Goal: Task Accomplishment & Management: Use online tool/utility

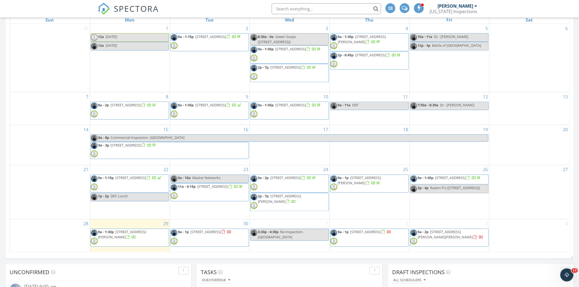
scroll to position [273, 0]
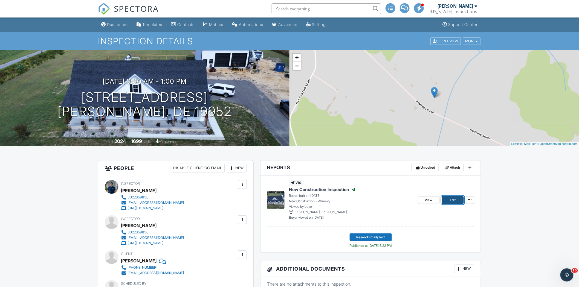
click at [446, 199] on link "Edit" at bounding box center [453, 200] width 22 height 8
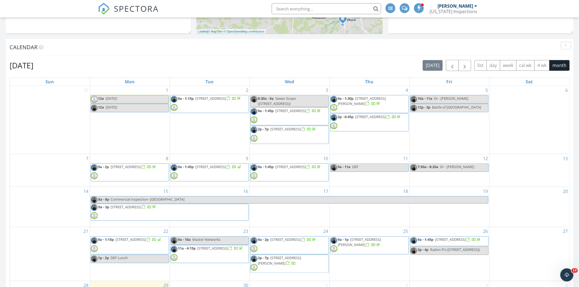
scroll to position [212, 0]
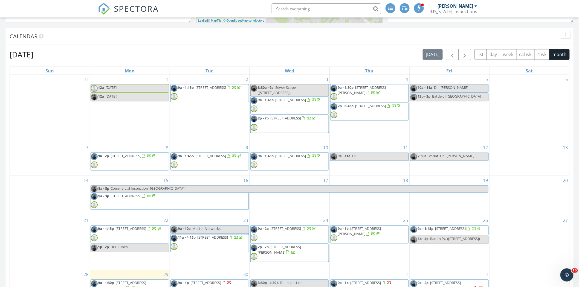
click at [377, 232] on span "9a - 1p 555 Hemping Rd, Harrington 19952" at bounding box center [369, 234] width 78 height 16
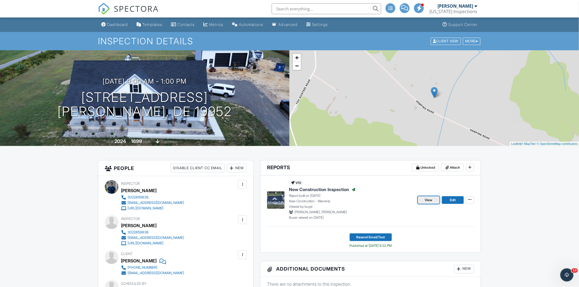
click at [436, 198] on link "View" at bounding box center [429, 200] width 22 height 8
click at [123, 25] on div "Dashboard" at bounding box center [117, 24] width 21 height 5
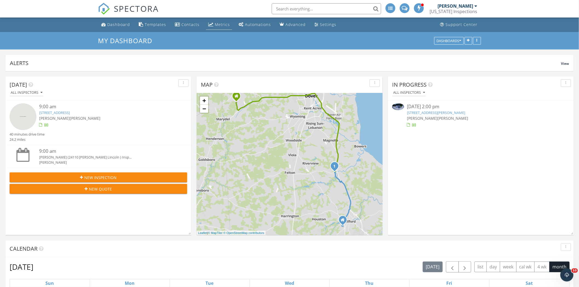
click at [211, 26] on div "Metrics" at bounding box center [210, 24] width 5 height 4
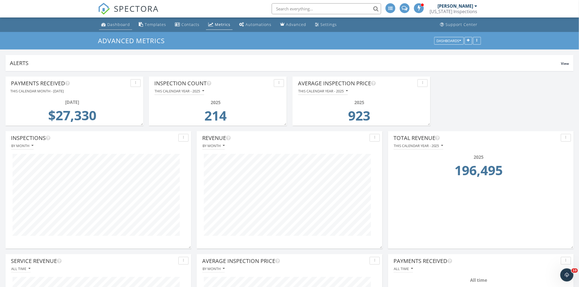
click at [112, 22] on div "Dashboard" at bounding box center [118, 24] width 23 height 5
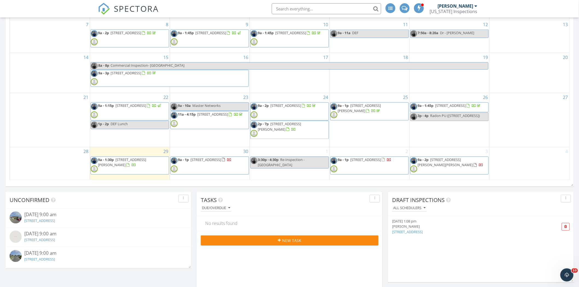
scroll to position [334, 0]
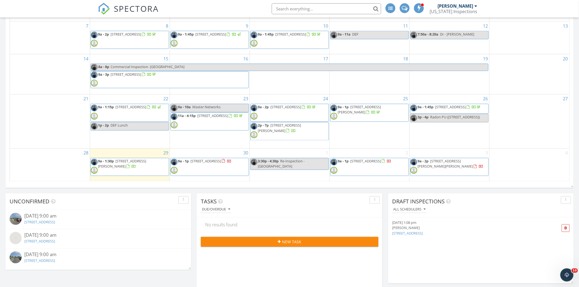
click at [136, 164] on span "[STREET_ADDRESS][PERSON_NAME]" at bounding box center [122, 164] width 48 height 10
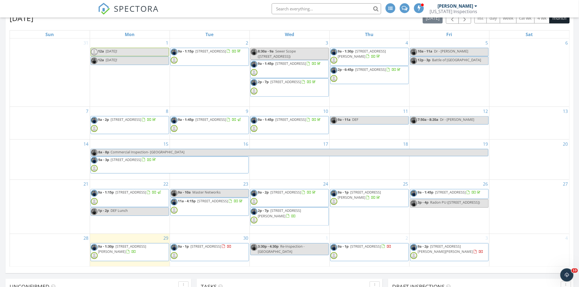
scroll to position [243, 0]
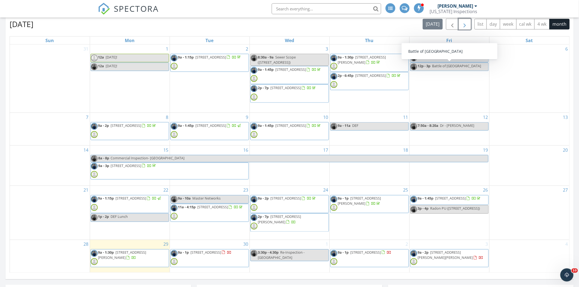
click at [464, 23] on span "button" at bounding box center [464, 24] width 7 height 7
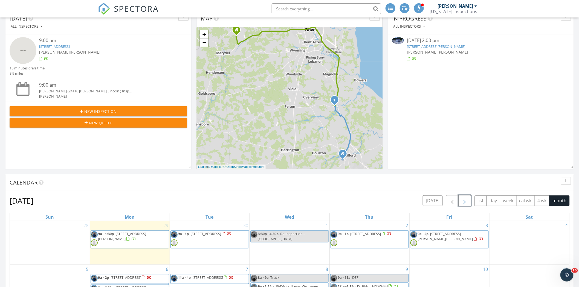
scroll to position [0, 0]
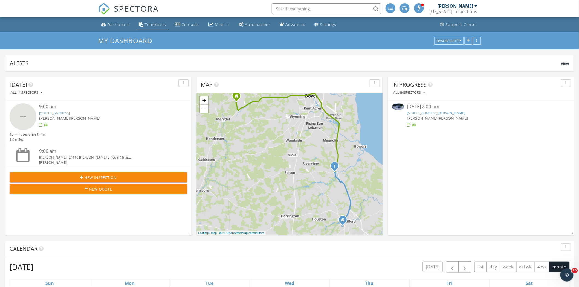
click at [151, 22] on div "Templates" at bounding box center [155, 24] width 21 height 5
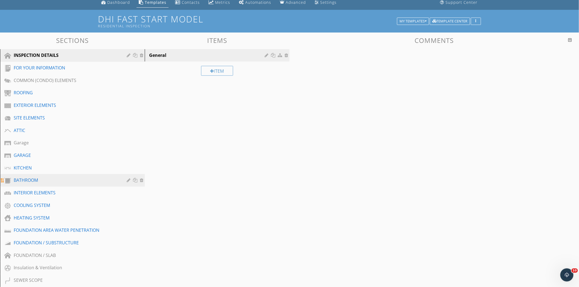
scroll to position [61, 0]
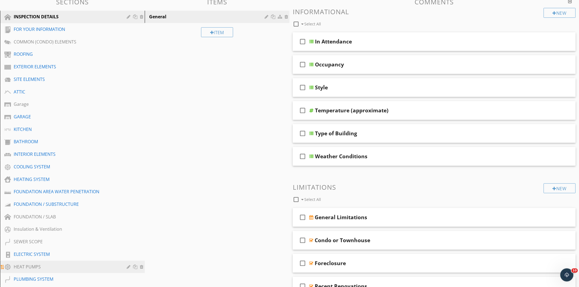
click at [66, 267] on div "HEAT PUMPS" at bounding box center [66, 267] width 105 height 7
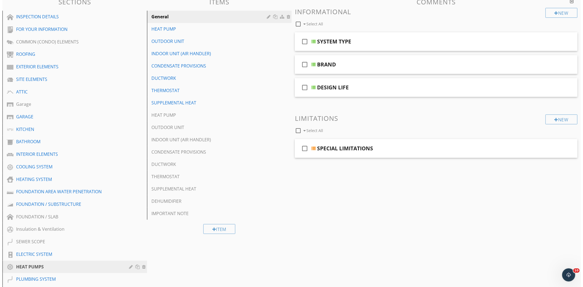
scroll to position [0, 0]
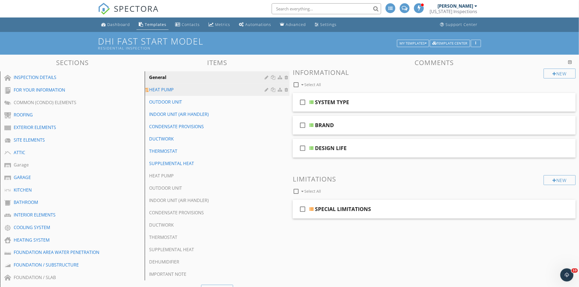
click at [185, 89] on div "HEAT PUMP" at bounding box center [207, 89] width 117 height 7
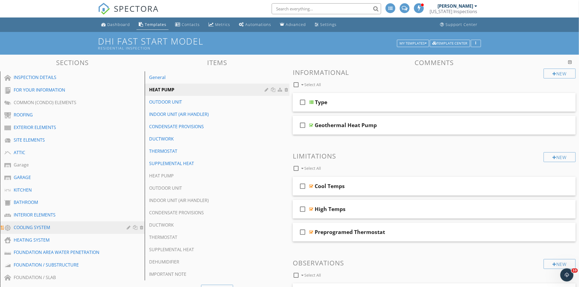
click at [46, 222] on link "COOLING SYSTEM" at bounding box center [73, 227] width 143 height 13
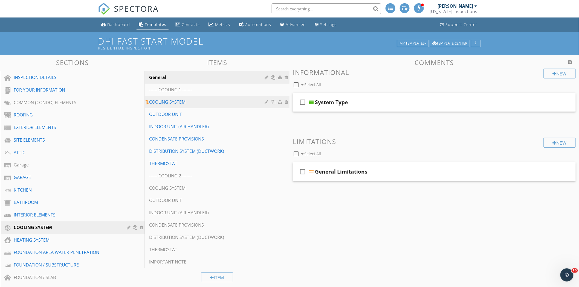
click at [198, 100] on div "COOLING SYSTEM" at bounding box center [207, 102] width 117 height 7
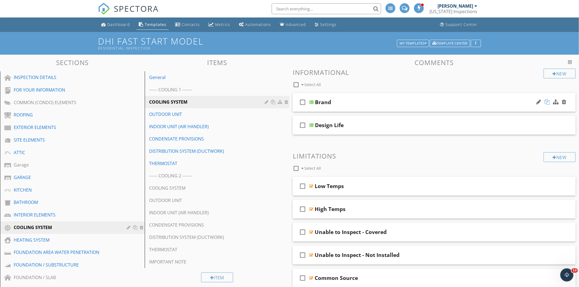
click at [547, 103] on div at bounding box center [546, 101] width 5 height 5
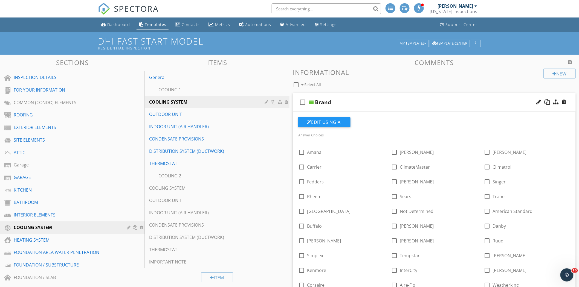
click at [408, 94] on div at bounding box center [289, 143] width 579 height 287
click at [554, 105] on div at bounding box center [555, 101] width 5 height 5
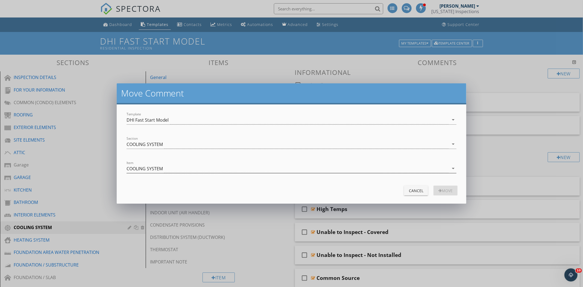
click at [154, 166] on div "COOLING SYSTEM" at bounding box center [145, 168] width 36 height 5
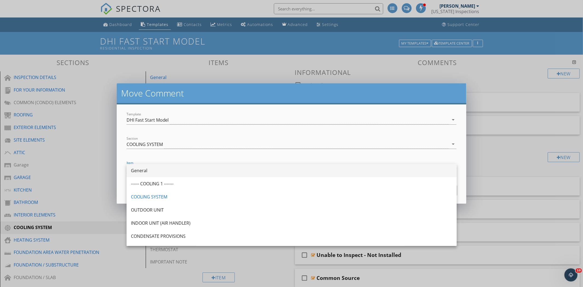
click at [161, 173] on div "General" at bounding box center [292, 170] width 322 height 7
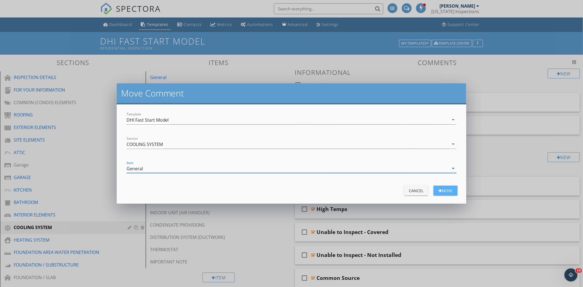
click at [439, 193] on div "Move" at bounding box center [445, 191] width 15 height 6
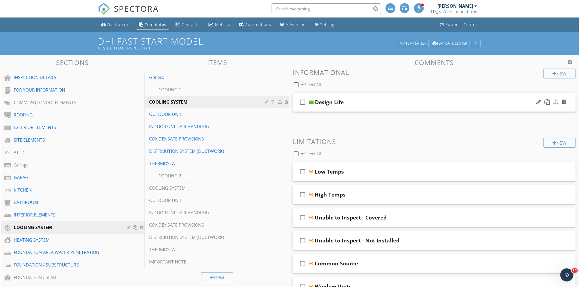
click at [553, 102] on div at bounding box center [555, 101] width 5 height 5
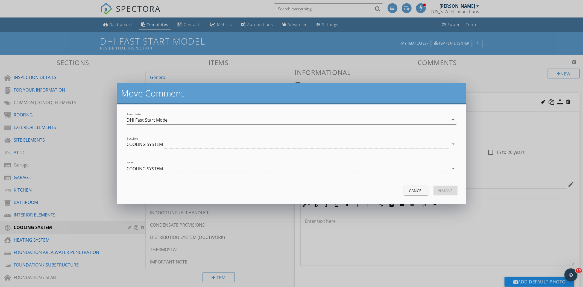
click at [173, 139] on div "Section COOLING SYSTEM arrow_drop_down" at bounding box center [292, 145] width 330 height 18
click at [169, 145] on div "COOLING SYSTEM" at bounding box center [288, 144] width 323 height 9
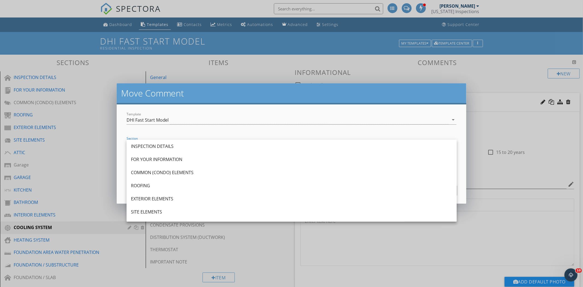
click at [188, 137] on div "Section COOLING SYSTEM arrow_drop_down" at bounding box center [292, 145] width 330 height 18
click at [187, 129] on div at bounding box center [292, 128] width 330 height 3
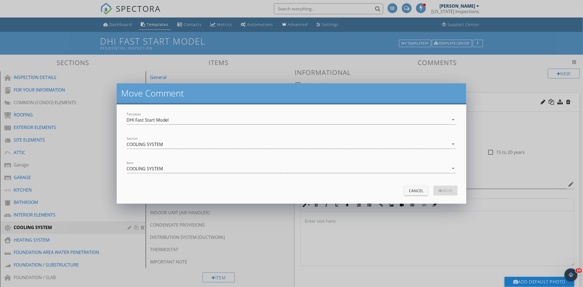
click at [176, 174] on div "Item COOLING SYSTEM arrow_drop_down" at bounding box center [292, 171] width 330 height 14
click at [176, 173] on div "COOLING SYSTEM" at bounding box center [288, 168] width 323 height 9
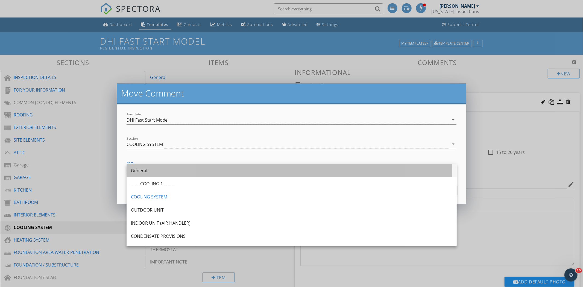
click at [165, 171] on div "General" at bounding box center [292, 170] width 322 height 7
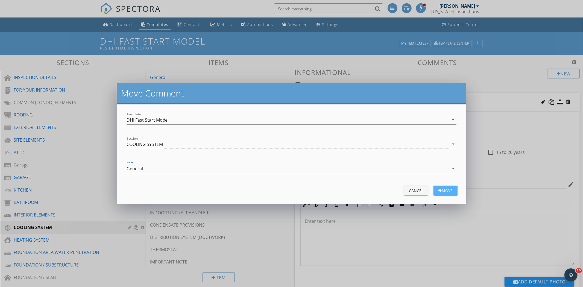
click at [445, 192] on div "Move" at bounding box center [445, 191] width 15 height 6
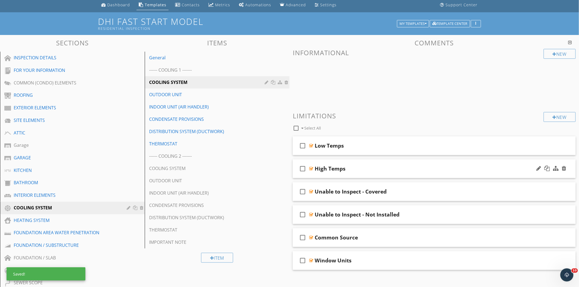
scroll to position [30, 0]
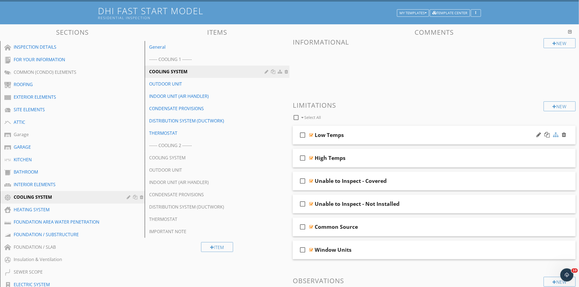
click at [554, 136] on div at bounding box center [555, 134] width 5 height 5
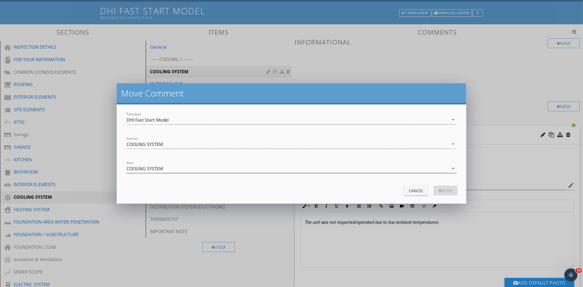
click at [188, 166] on div "COOLING SYSTEM" at bounding box center [288, 168] width 323 height 9
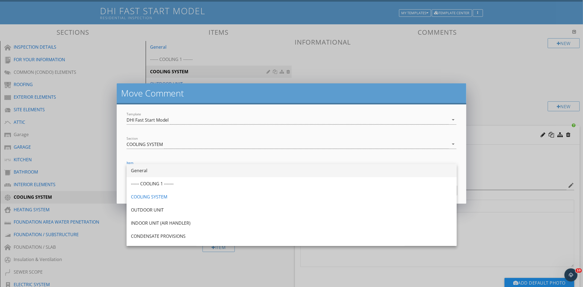
click at [177, 168] on div "General" at bounding box center [292, 170] width 322 height 7
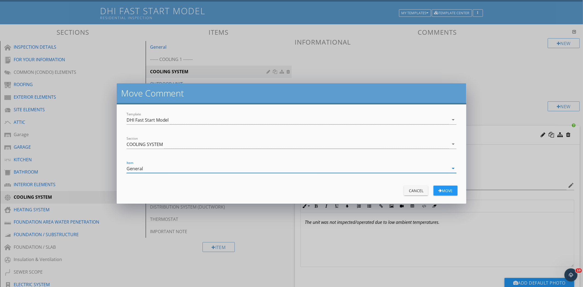
click at [442, 194] on button "Move" at bounding box center [446, 191] width 24 height 10
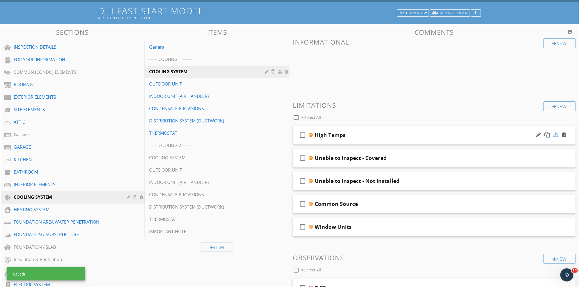
click at [555, 133] on div at bounding box center [555, 134] width 5 height 5
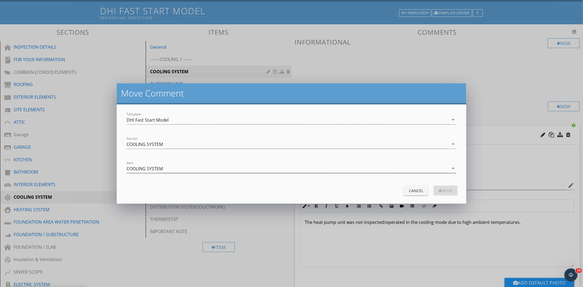
click at [142, 165] on div "COOLING SYSTEM" at bounding box center [288, 168] width 323 height 9
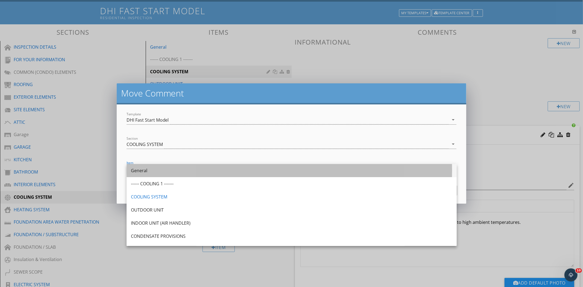
click at [154, 165] on div "General" at bounding box center [292, 170] width 322 height 13
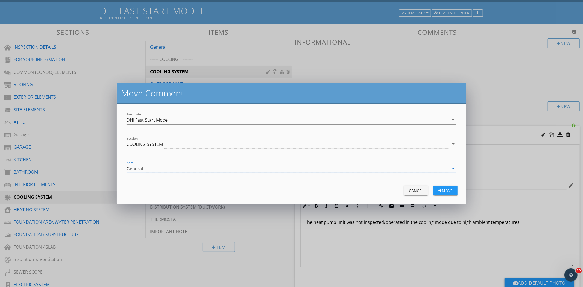
click at [447, 189] on div "Move" at bounding box center [445, 191] width 15 height 6
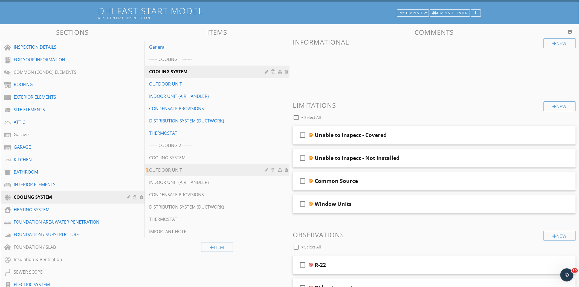
scroll to position [0, 0]
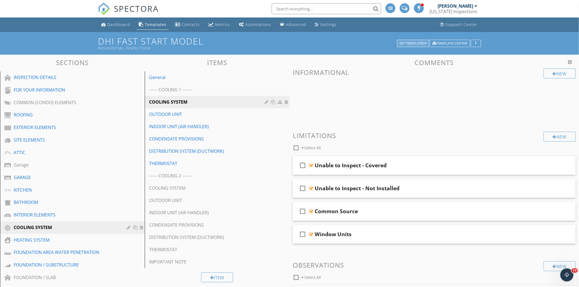
click at [419, 45] on div "My Templates" at bounding box center [412, 44] width 27 height 4
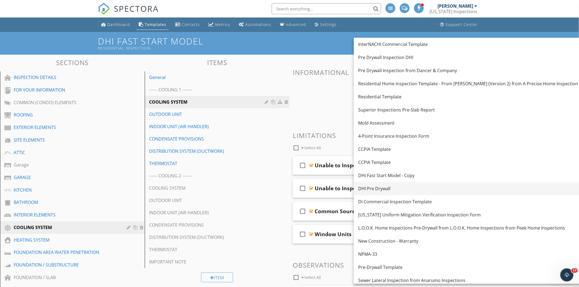
scroll to position [56, 0]
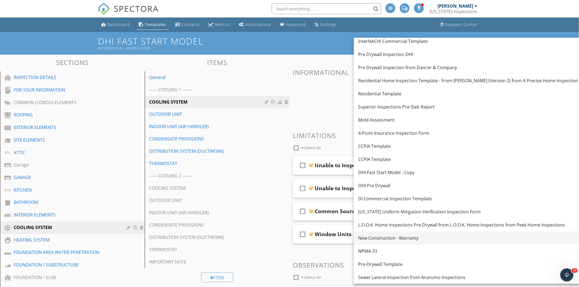
click at [387, 237] on div "New Construction - Warranty" at bounding box center [468, 238] width 220 height 7
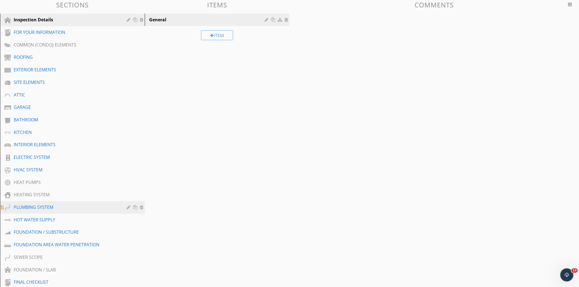
scroll to position [61, 0]
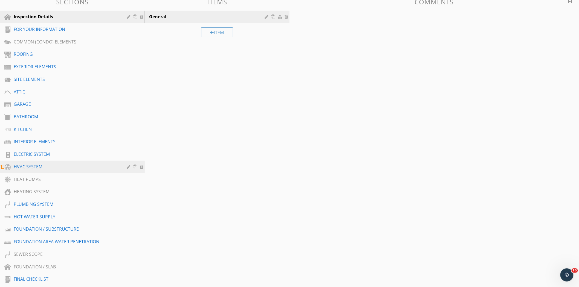
click at [43, 166] on div "HVAC SYSTEM" at bounding box center [66, 167] width 105 height 7
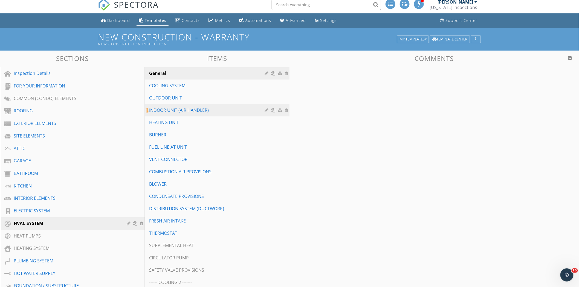
scroll to position [0, 0]
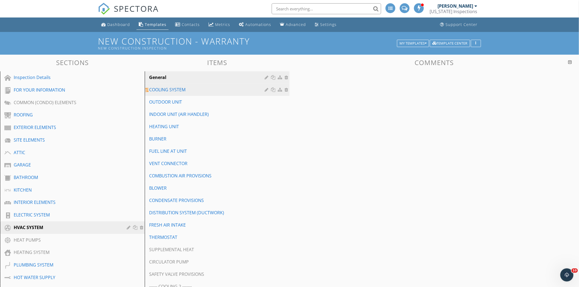
click at [190, 84] on link "COOLING SYSTEM" at bounding box center [217, 90] width 143 height 12
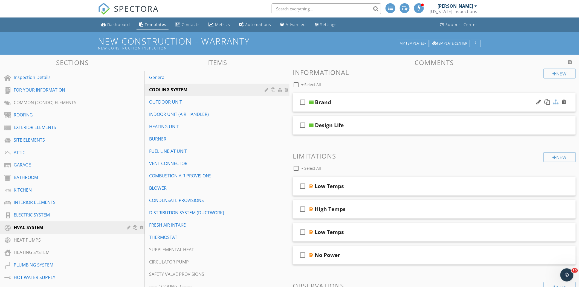
click at [555, 101] on div at bounding box center [555, 101] width 5 height 5
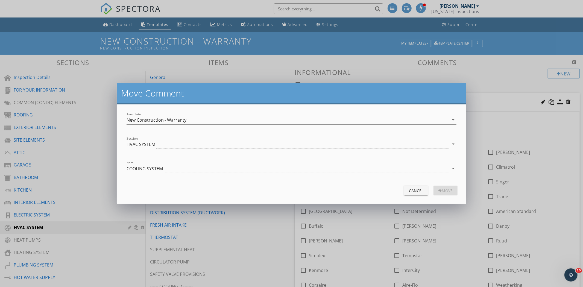
click at [187, 162] on div "Item COOLING SYSTEM arrow_drop_down" at bounding box center [292, 170] width 330 height 18
click at [176, 171] on div "COOLING SYSTEM" at bounding box center [288, 168] width 323 height 9
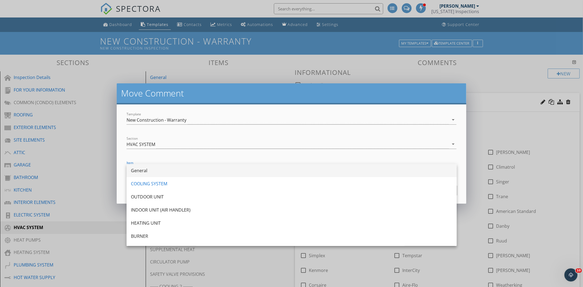
click at [176, 171] on div "General" at bounding box center [292, 170] width 322 height 7
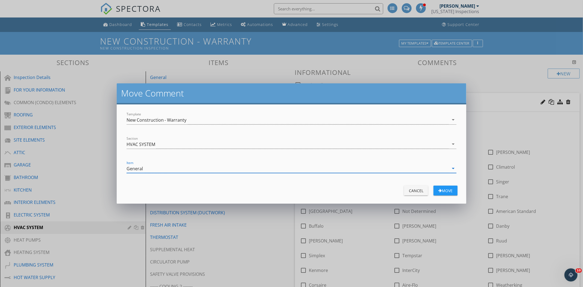
click at [459, 192] on div "Cancel Move" at bounding box center [291, 190] width 337 height 13
click at [448, 192] on div "Move" at bounding box center [445, 191] width 15 height 6
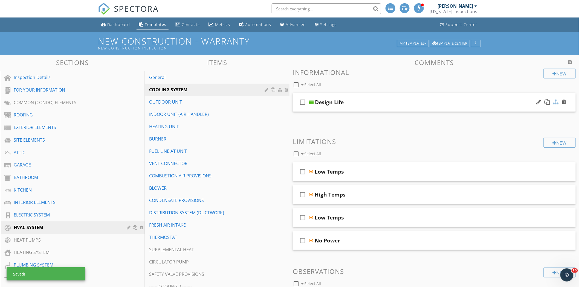
click at [556, 100] on div at bounding box center [555, 101] width 5 height 5
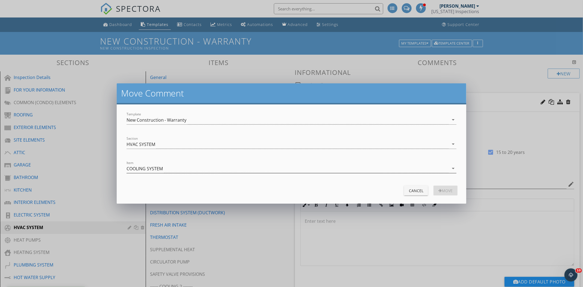
click at [173, 166] on div "COOLING SYSTEM" at bounding box center [288, 168] width 323 height 9
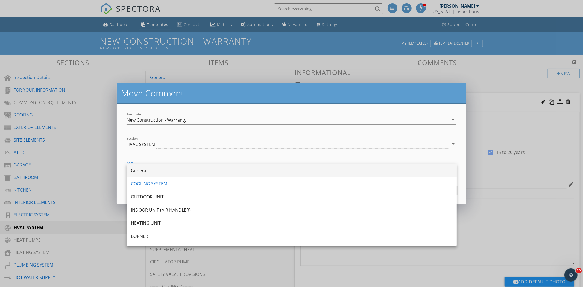
click at [159, 176] on div "General" at bounding box center [292, 170] width 322 height 13
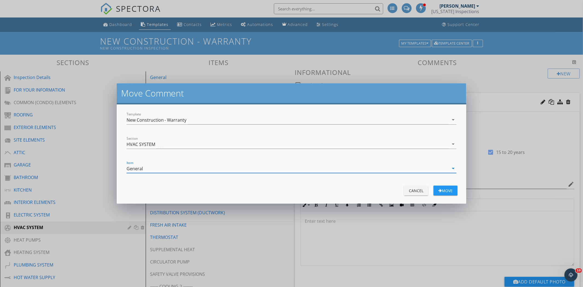
click at [444, 191] on div "Move" at bounding box center [445, 191] width 15 height 6
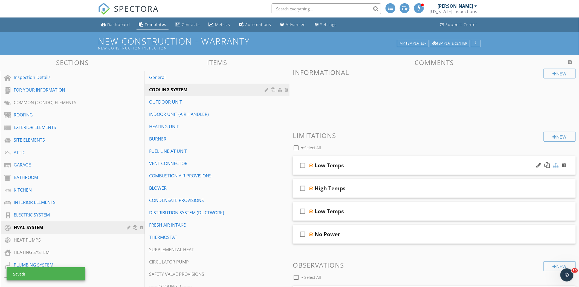
click at [556, 164] on div at bounding box center [555, 164] width 5 height 5
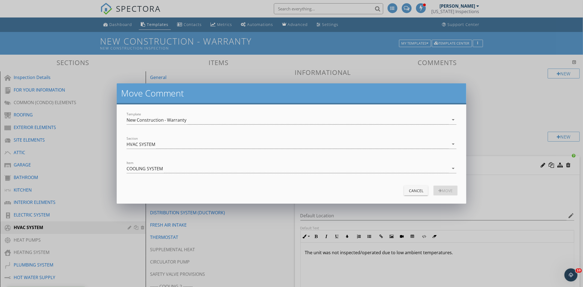
drag, startPoint x: 182, startPoint y: 176, endPoint x: 199, endPoint y: 164, distance: 20.7
click at [182, 176] on div at bounding box center [292, 176] width 330 height 3
click at [199, 164] on div "COOLING SYSTEM" at bounding box center [288, 168] width 323 height 9
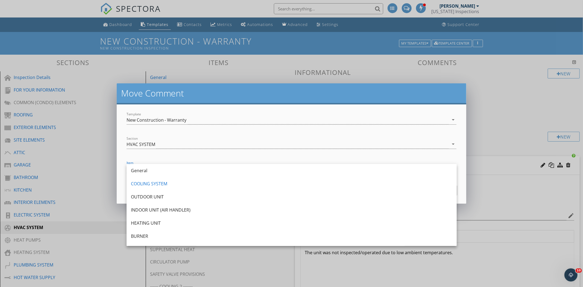
click at [199, 164] on div "General" at bounding box center [292, 170] width 322 height 13
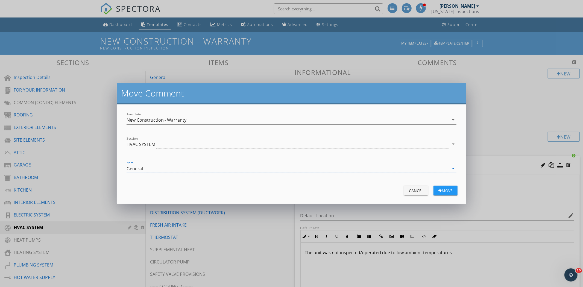
click at [441, 189] on div "Move" at bounding box center [445, 191] width 15 height 6
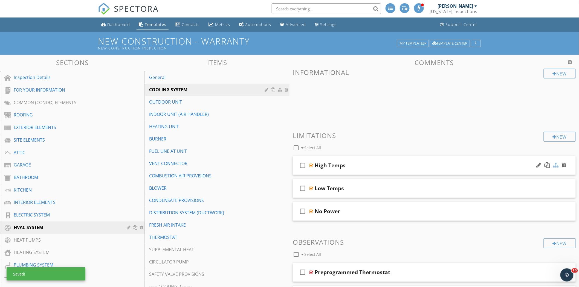
click at [556, 167] on div at bounding box center [555, 164] width 5 height 5
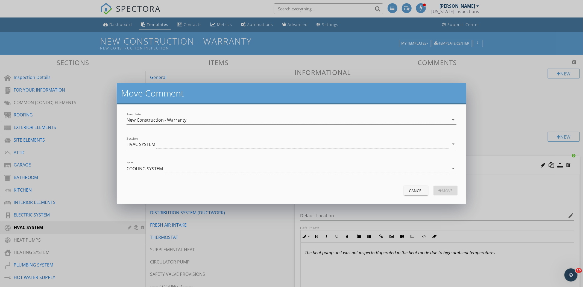
click at [141, 169] on div "COOLING SYSTEM" at bounding box center [145, 168] width 36 height 5
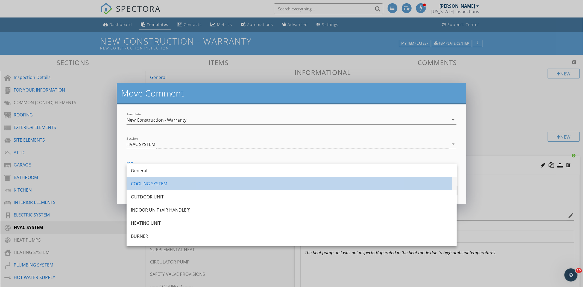
click at [169, 178] on div "COOLING SYSTEM" at bounding box center [292, 183] width 322 height 13
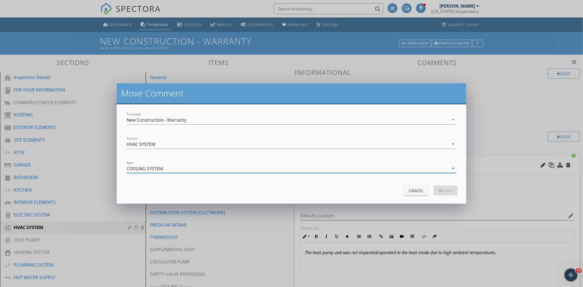
click at [169, 171] on div "COOLING SYSTEM" at bounding box center [288, 168] width 323 height 9
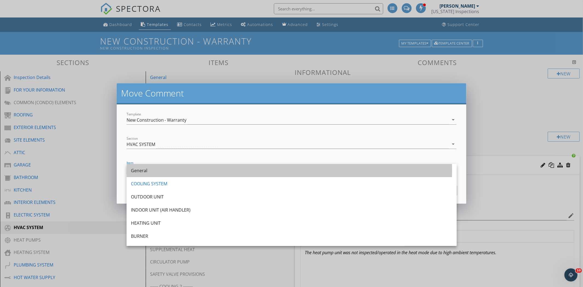
click at [169, 171] on div "General" at bounding box center [292, 170] width 322 height 7
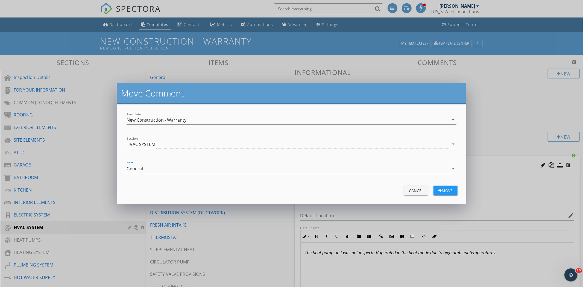
click at [451, 190] on div "Move" at bounding box center [445, 191] width 15 height 6
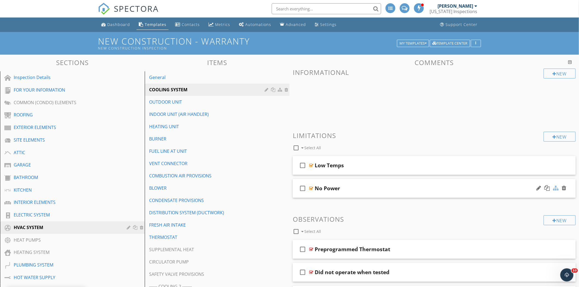
click at [556, 187] on div at bounding box center [555, 187] width 5 height 5
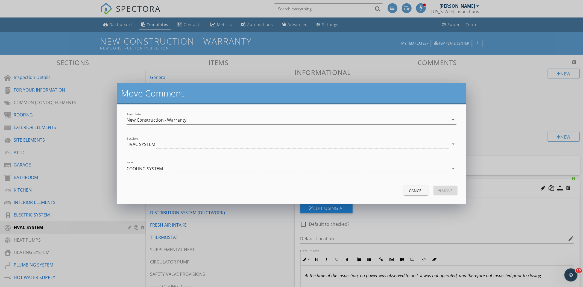
click at [133, 163] on div "Item COOLING SYSTEM arrow_drop_down" at bounding box center [292, 170] width 330 height 18
click at [135, 163] on div "Item COOLING SYSTEM arrow_drop_down" at bounding box center [292, 170] width 330 height 18
click at [135, 171] on div "COOLING SYSTEM" at bounding box center [145, 168] width 36 height 5
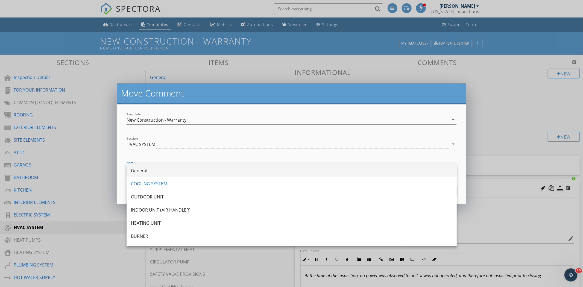
click at [139, 168] on div "General" at bounding box center [292, 170] width 322 height 7
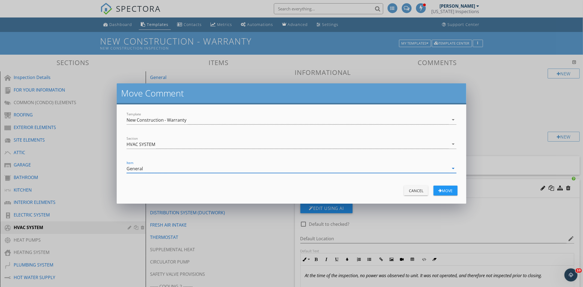
click at [441, 191] on div "Move" at bounding box center [445, 191] width 15 height 6
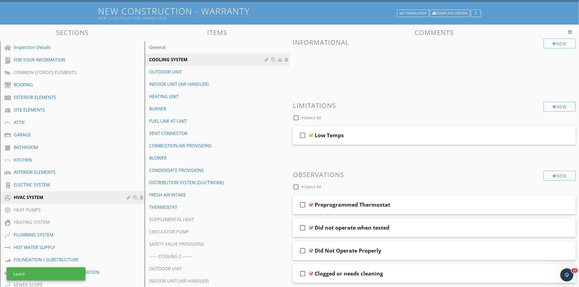
scroll to position [30, 0]
click at [170, 52] on link "General" at bounding box center [217, 47] width 143 height 12
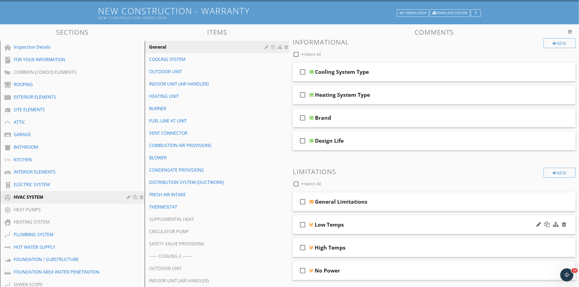
scroll to position [121, 0]
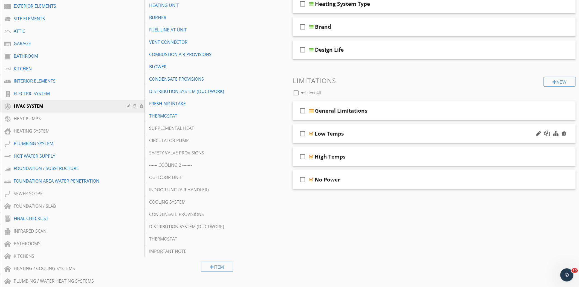
click at [353, 130] on div "Low Temps" at bounding box center [416, 133] width 204 height 7
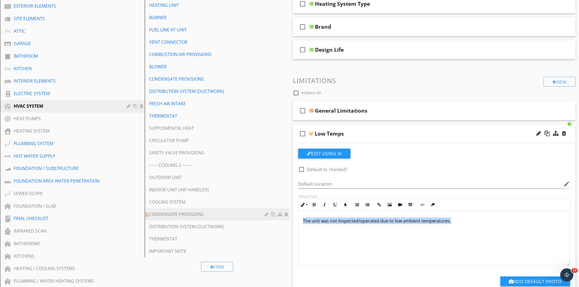
drag, startPoint x: 457, startPoint y: 219, endPoint x: 247, endPoint y: 215, distance: 209.5
click at [247, 215] on div "Sections Inspection Details FOR YOUR INFORMATION COMMON (CONDO) ELEMENTS ROOFIN…" at bounding box center [289, 231] width 579 height 596
click at [319, 207] on button "Italic" at bounding box center [324, 205] width 10 height 10
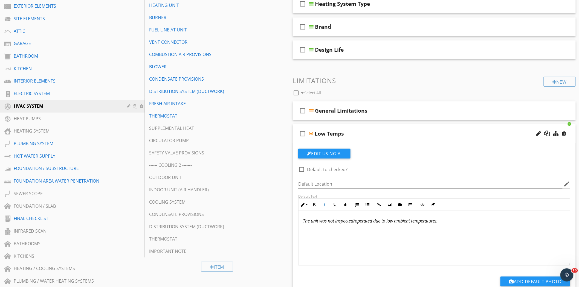
click at [345, 226] on div "The unit was not inspected/operated due to low ambient temperatures." at bounding box center [433, 238] width 271 height 55
click at [355, 127] on div "check_box_outline_blank Low Temps" at bounding box center [434, 133] width 283 height 19
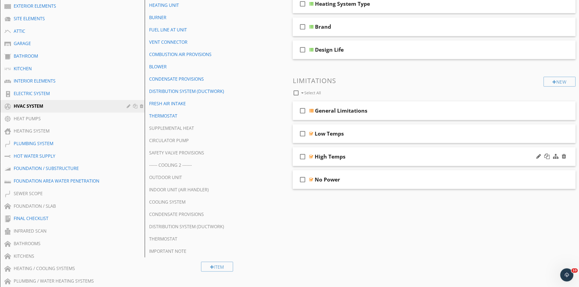
click at [351, 151] on div "check_box_outline_blank High Temps" at bounding box center [434, 156] width 283 height 19
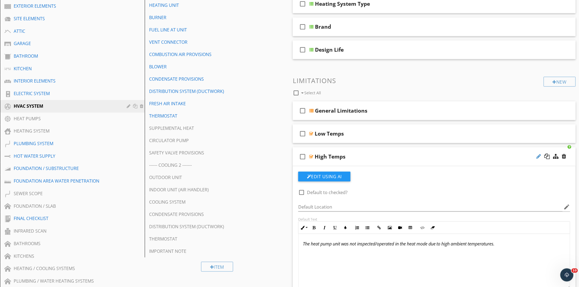
click at [538, 158] on div at bounding box center [538, 156] width 5 height 5
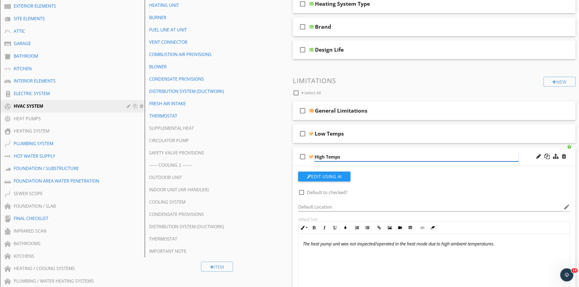
click at [343, 158] on input "High Temps" at bounding box center [416, 157] width 204 height 9
type input "High Temps - Heat Pump"
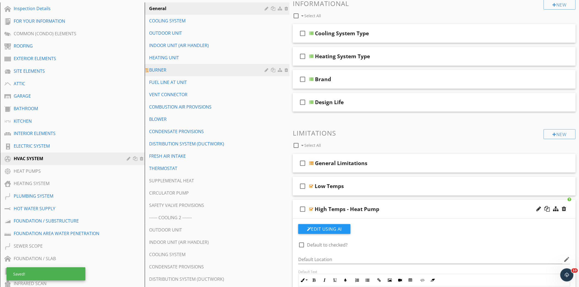
scroll to position [61, 0]
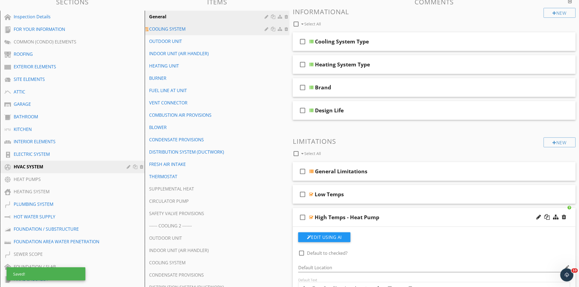
click at [195, 33] on link "COOLING SYSTEM" at bounding box center [217, 29] width 143 height 12
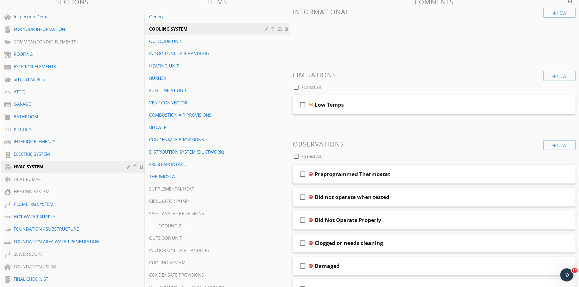
click at [401, 103] on div "Low Temps" at bounding box center [416, 104] width 204 height 7
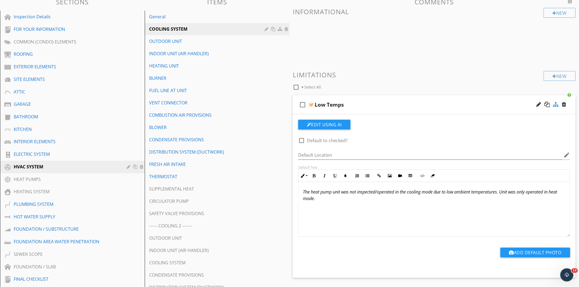
click at [554, 106] on div at bounding box center [555, 104] width 5 height 5
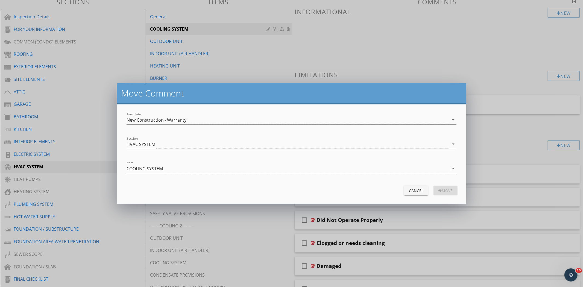
click at [157, 171] on div "COOLING SYSTEM" at bounding box center [145, 168] width 36 height 5
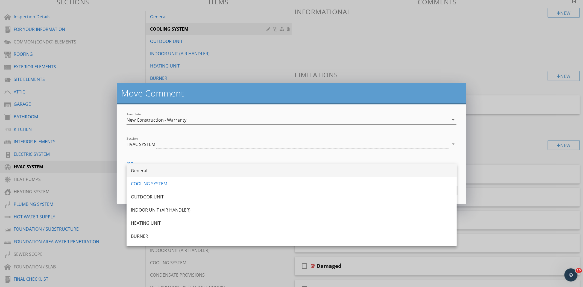
click at [158, 174] on div "General" at bounding box center [292, 170] width 322 height 13
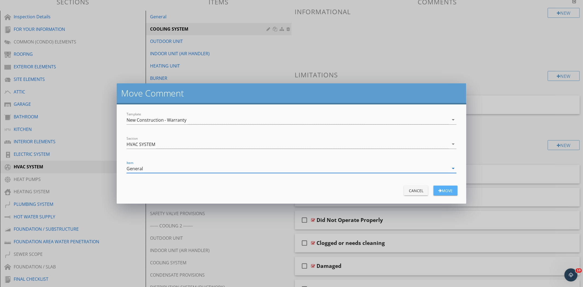
click at [441, 188] on div "Move" at bounding box center [445, 191] width 15 height 6
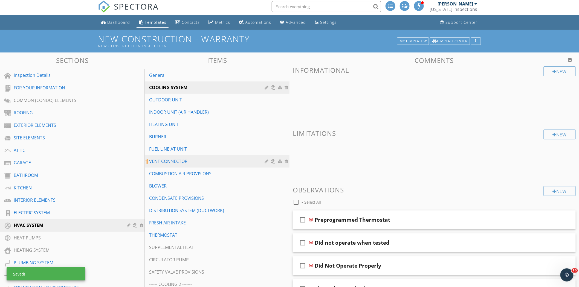
scroll to position [0, 0]
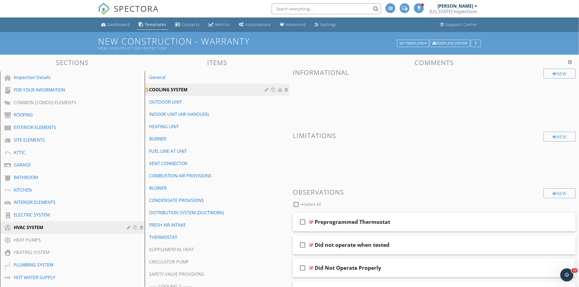
click at [264, 91] on div at bounding box center [266, 90] width 5 height 4
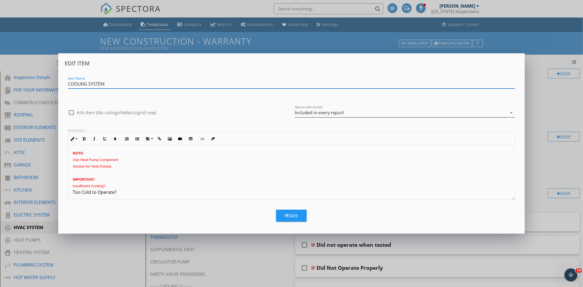
click at [318, 114] on div "Included in every report" at bounding box center [319, 112] width 49 height 5
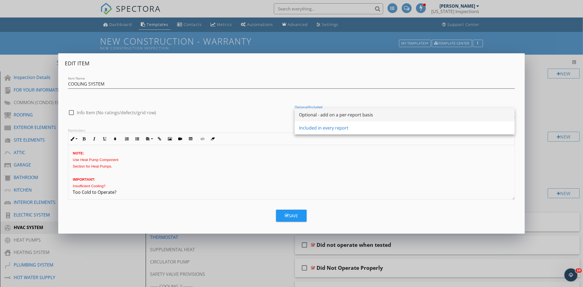
click at [318, 115] on div "Optional - add on a per-report basis" at bounding box center [404, 115] width 211 height 7
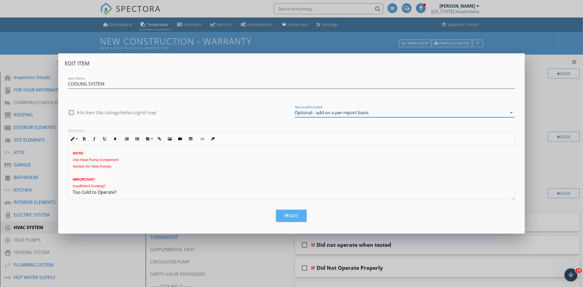
click at [293, 216] on div "Save" at bounding box center [291, 216] width 13 height 6
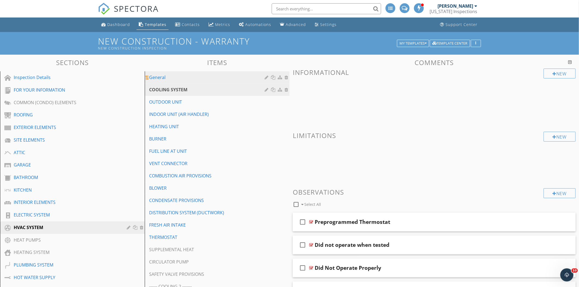
click at [210, 83] on link "General" at bounding box center [217, 77] width 143 height 12
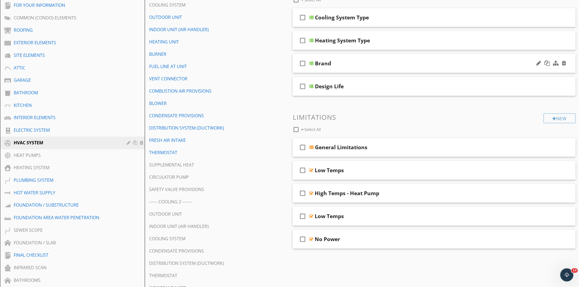
scroll to position [91, 0]
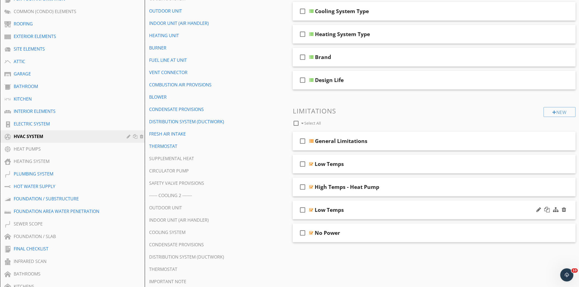
click at [356, 204] on div "check_box_outline_blank Low Temps" at bounding box center [434, 210] width 283 height 19
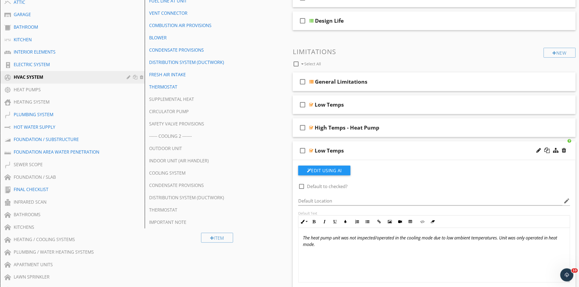
scroll to position [152, 0]
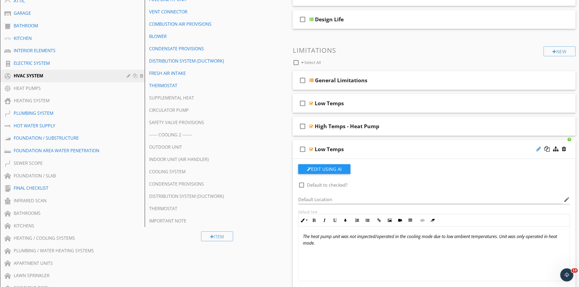
click at [540, 149] on div at bounding box center [538, 148] width 5 height 5
click at [372, 149] on input "Low Temps" at bounding box center [416, 149] width 204 height 9
type input "Low Temps -Heat Pump"
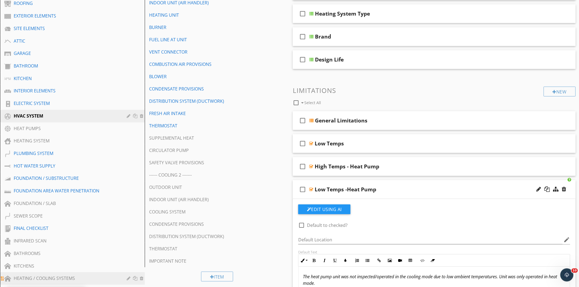
scroll to position [91, 0]
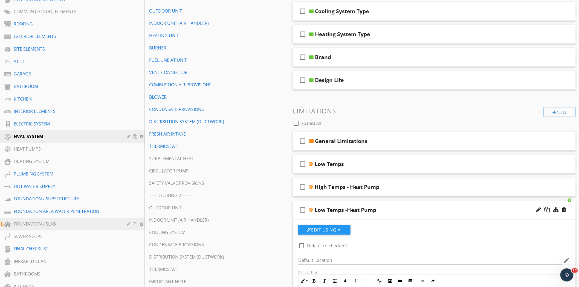
click at [54, 223] on div "FOUNDATION / SLAB" at bounding box center [66, 224] width 105 height 7
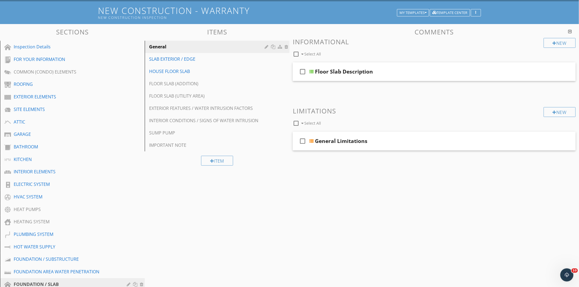
scroll to position [30, 0]
click at [191, 58] on div "SLAB EXTERIOR / EDGE" at bounding box center [207, 59] width 117 height 7
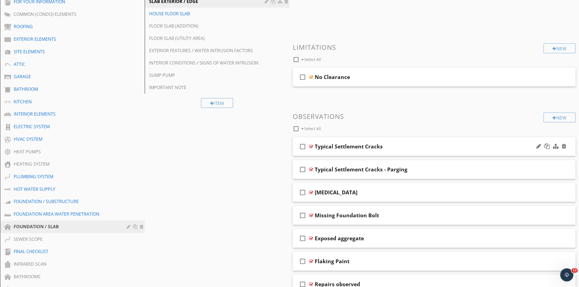
scroll to position [91, 0]
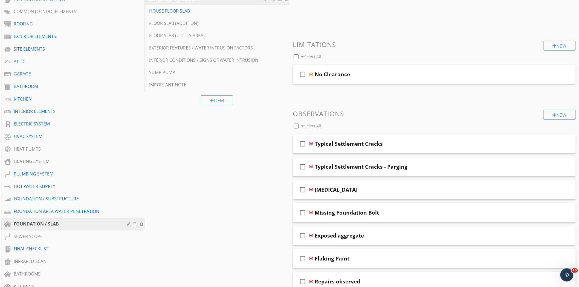
click at [393, 129] on div "check_box_outline_blank Select All" at bounding box center [418, 124] width 251 height 10
click at [392, 138] on div "check_box_outline_blank Typical Settlement Cracks" at bounding box center [434, 144] width 283 height 19
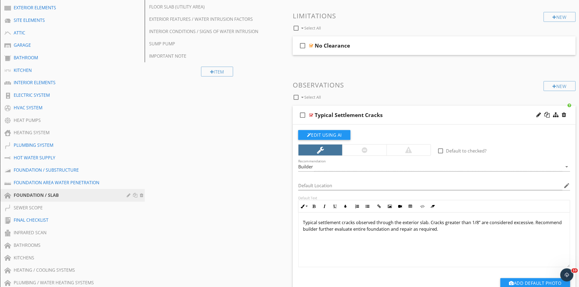
scroll to position [121, 0]
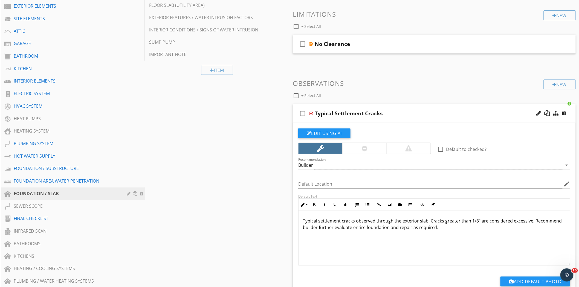
click at [400, 112] on div "Typical Settlement Cracks" at bounding box center [416, 113] width 204 height 7
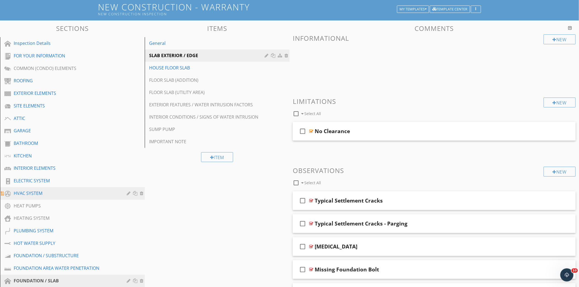
scroll to position [30, 0]
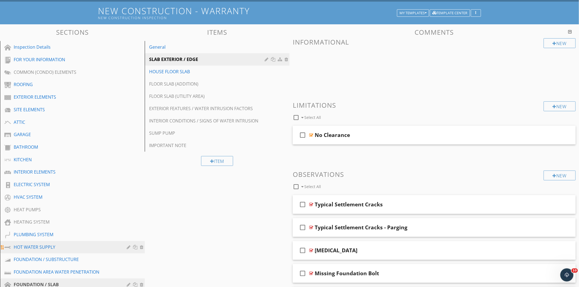
click at [55, 247] on div "HOT WATER SUPPLY" at bounding box center [66, 247] width 105 height 7
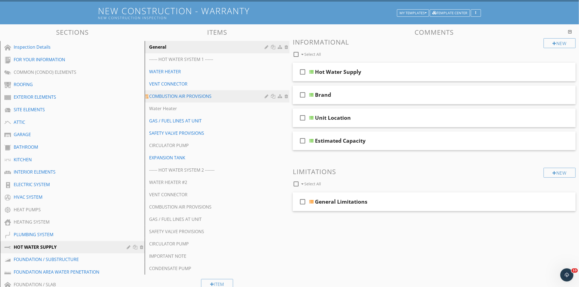
click at [170, 92] on link "COMBUSTION AIR PROVISIONS" at bounding box center [217, 96] width 143 height 12
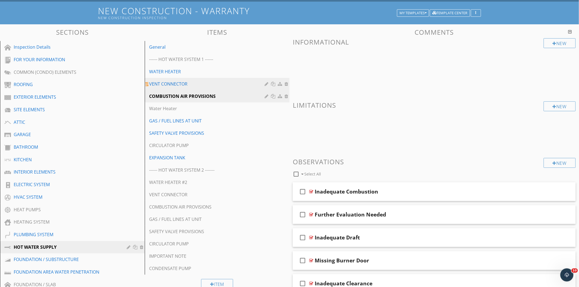
click at [170, 85] on div "VENT CONNECTOR" at bounding box center [207, 84] width 117 height 7
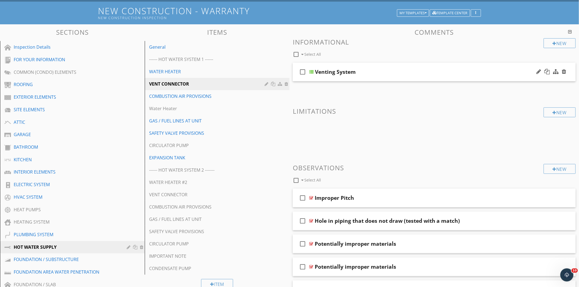
click at [374, 63] on div "check_box_outline_blank Venting System" at bounding box center [434, 72] width 283 height 19
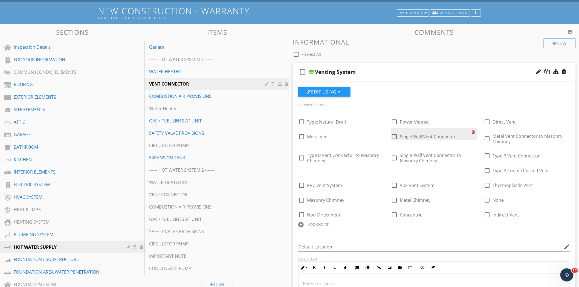
click at [474, 130] on div at bounding box center [474, 132] width 6 height 8
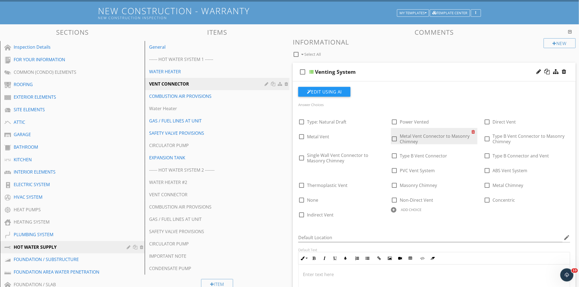
click at [474, 130] on div at bounding box center [474, 132] width 6 height 8
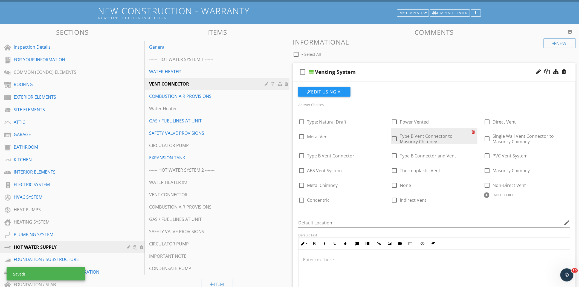
click at [474, 130] on div at bounding box center [474, 132] width 6 height 8
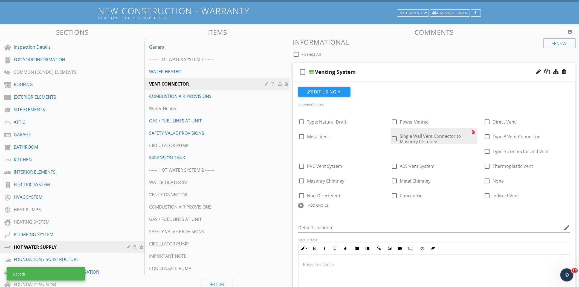
click at [474, 130] on div at bounding box center [474, 132] width 6 height 8
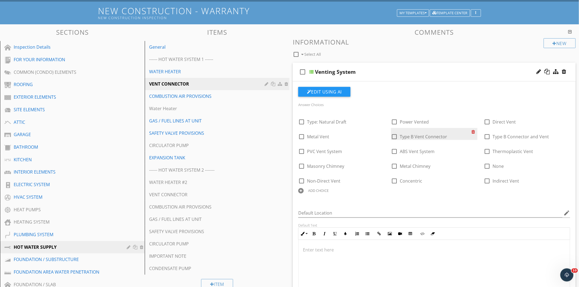
click at [474, 130] on div at bounding box center [474, 132] width 6 height 8
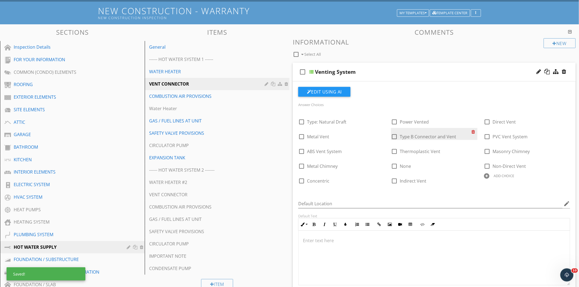
click at [474, 130] on div at bounding box center [474, 132] width 6 height 8
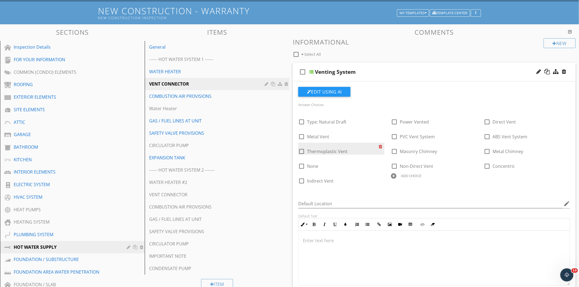
click at [380, 148] on div at bounding box center [381, 147] width 6 height 8
click at [380, 147] on div at bounding box center [381, 147] width 6 height 8
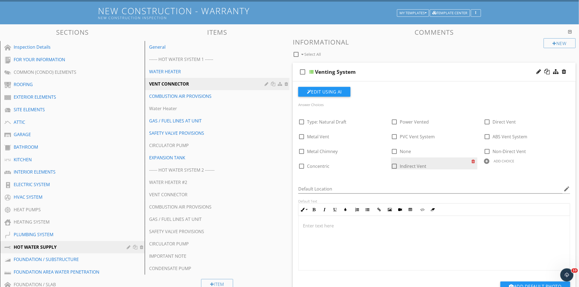
click at [472, 161] on div at bounding box center [474, 162] width 6 height 8
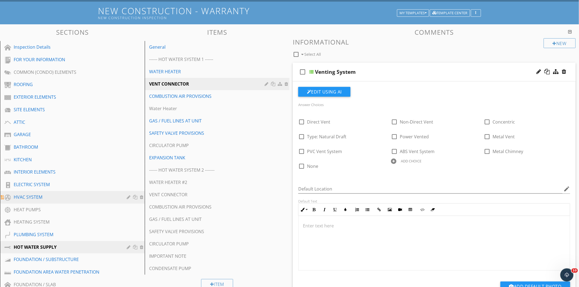
click at [58, 191] on link "HVAC SYSTEM" at bounding box center [73, 197] width 143 height 13
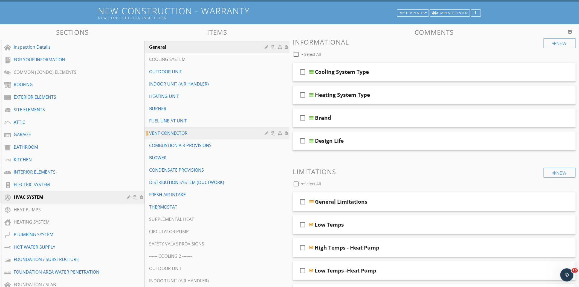
click at [179, 135] on div "VENT CONNECTOR" at bounding box center [207, 133] width 117 height 7
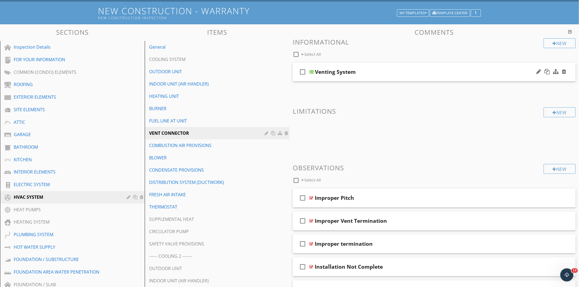
click at [365, 64] on div "check_box_outline_blank Venting System" at bounding box center [434, 72] width 283 height 19
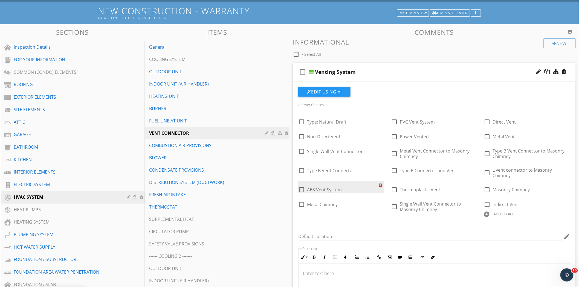
click at [382, 181] on div at bounding box center [381, 185] width 6 height 8
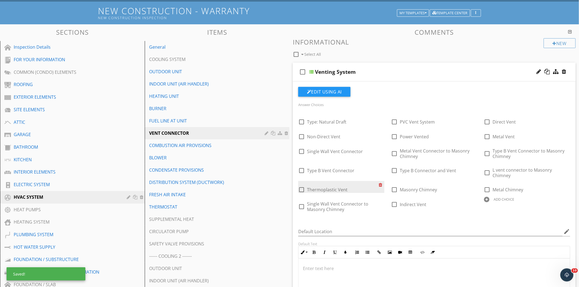
click at [382, 181] on div at bounding box center [381, 185] width 6 height 8
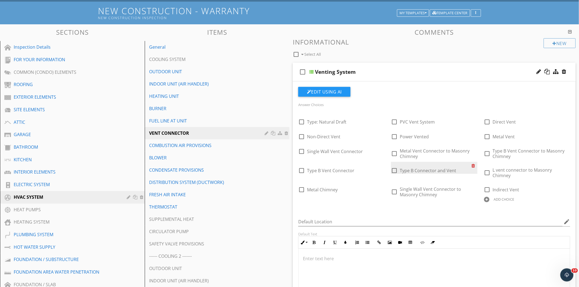
click at [474, 165] on div at bounding box center [474, 166] width 6 height 8
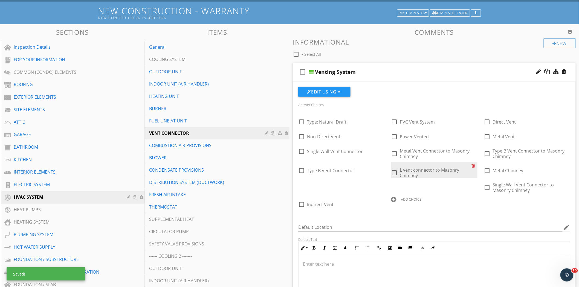
click at [474, 165] on div at bounding box center [474, 166] width 6 height 8
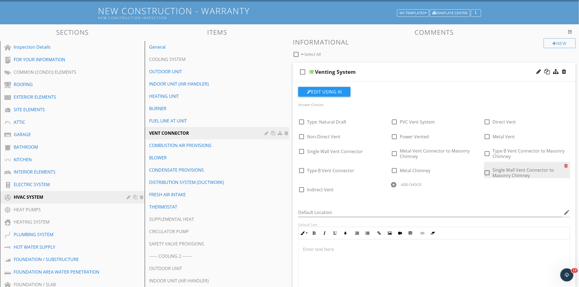
click at [567, 165] on div at bounding box center [567, 166] width 6 height 8
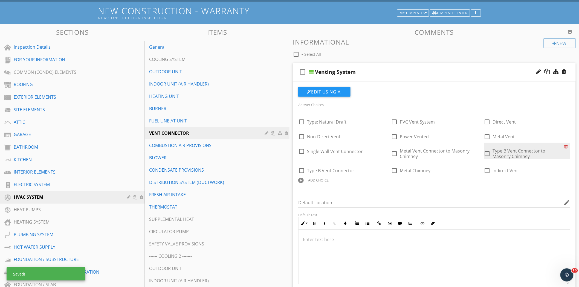
click at [569, 148] on div at bounding box center [567, 147] width 6 height 8
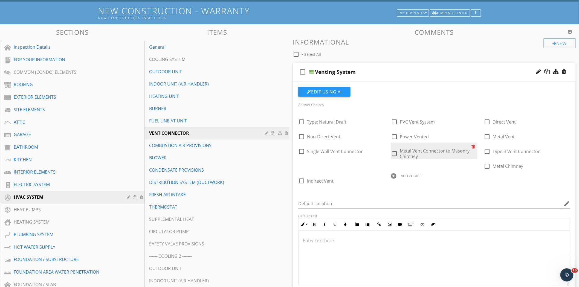
click at [474, 148] on div at bounding box center [474, 147] width 6 height 8
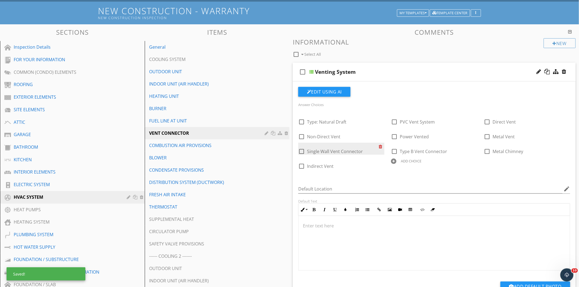
click at [379, 146] on div at bounding box center [381, 147] width 6 height 8
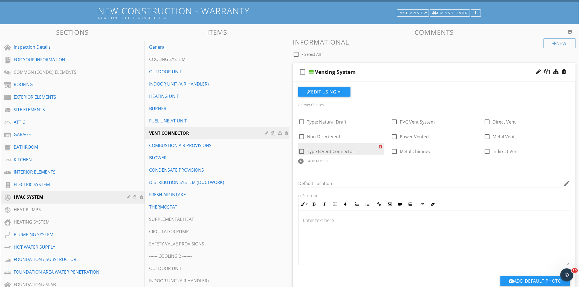
click at [379, 148] on div at bounding box center [381, 147] width 6 height 8
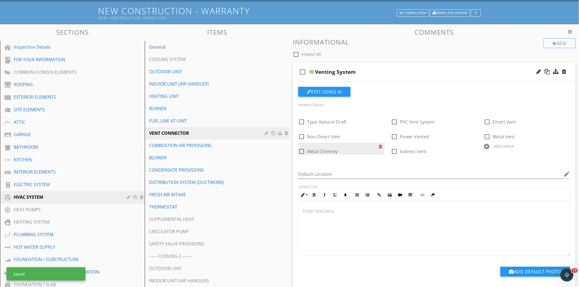
click at [379, 148] on div at bounding box center [381, 147] width 6 height 8
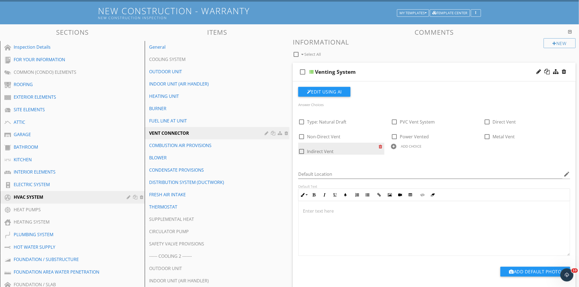
click at [383, 145] on div at bounding box center [381, 147] width 6 height 8
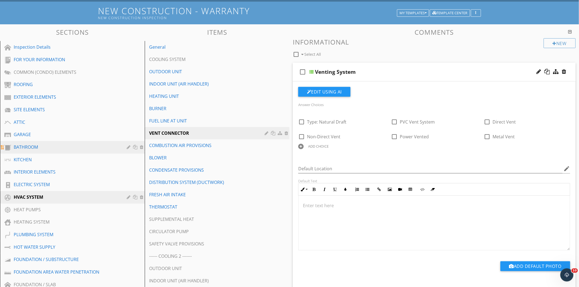
click at [42, 148] on div "BATHROOM" at bounding box center [66, 147] width 105 height 7
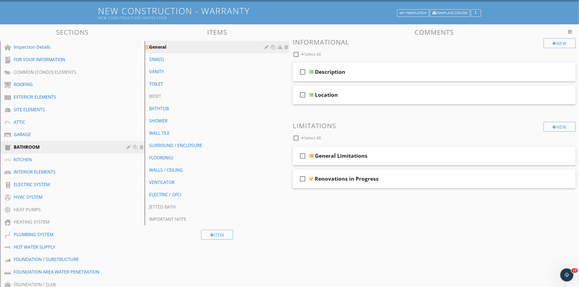
click at [265, 50] on div at bounding box center [276, 47] width 25 height 7
click at [265, 47] on div at bounding box center [266, 47] width 5 height 4
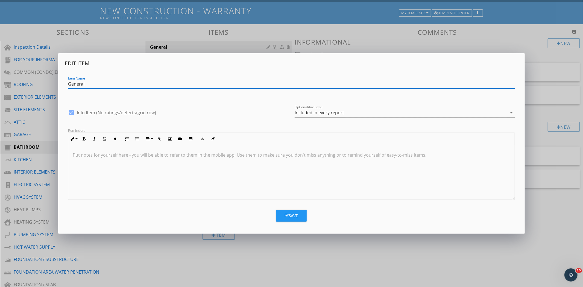
click at [214, 160] on div at bounding box center [291, 172] width 446 height 55
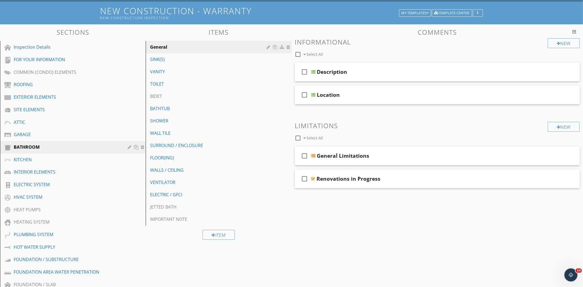
click at [190, 245] on div at bounding box center [291, 143] width 583 height 287
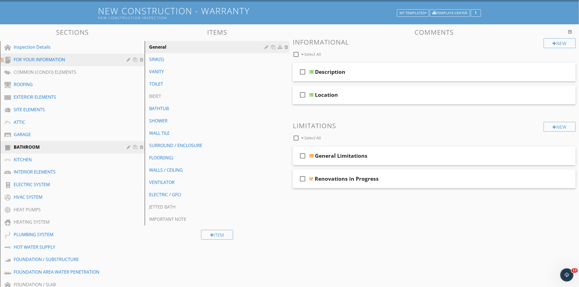
click at [72, 60] on div "FOR YOUR INFORMATION" at bounding box center [66, 59] width 105 height 7
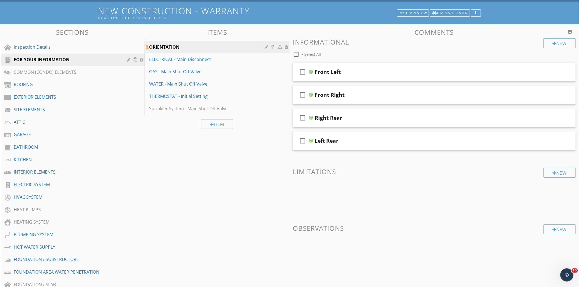
click at [270, 48] on div at bounding box center [276, 47] width 25 height 7
click at [267, 48] on div at bounding box center [266, 47] width 5 height 4
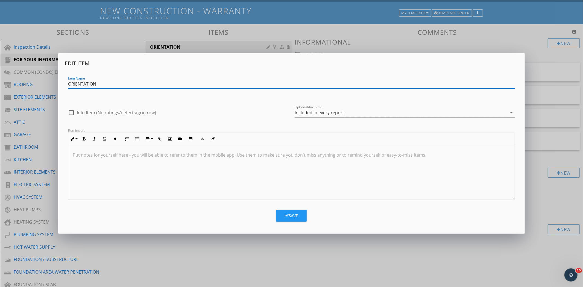
click at [71, 114] on div at bounding box center [71, 112] width 9 height 9
checkbox input "true"
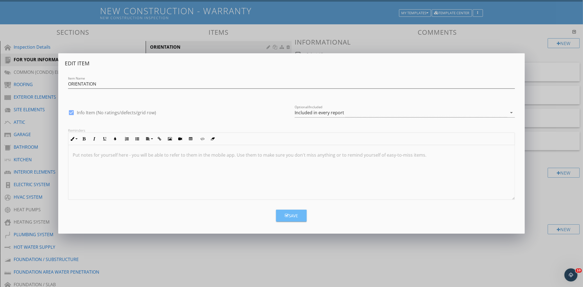
click at [281, 212] on button "Save" at bounding box center [291, 216] width 31 height 12
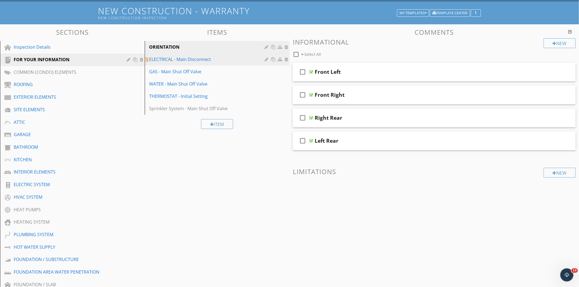
click at [265, 61] on div at bounding box center [266, 59] width 5 height 4
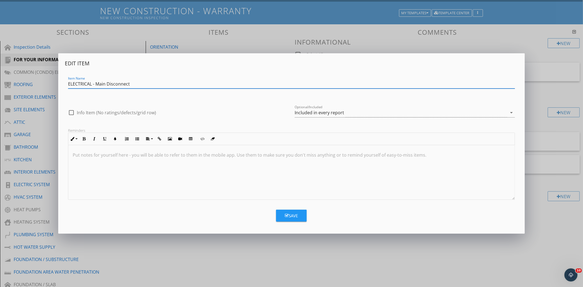
click at [73, 116] on div at bounding box center [71, 112] width 9 height 9
checkbox input "true"
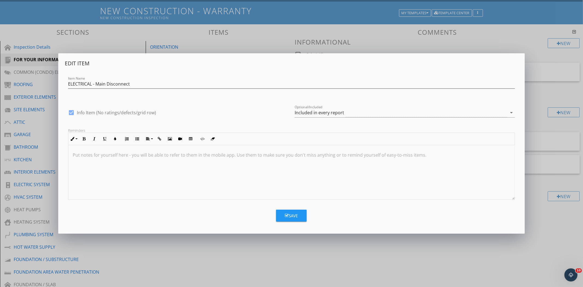
click at [287, 217] on icon "button" at bounding box center [287, 216] width 4 height 4
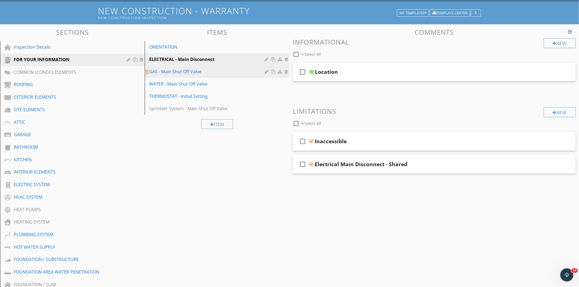
click at [267, 70] on div at bounding box center [266, 71] width 5 height 4
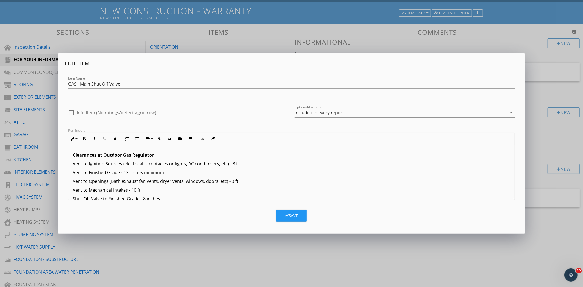
click at [77, 113] on div "check_box_outline_blank Info Item (No ratings/defects/grid row)" at bounding box center [112, 112] width 88 height 7
click at [74, 113] on div at bounding box center [71, 112] width 9 height 9
checkbox input "true"
drag, startPoint x: 294, startPoint y: 216, endPoint x: 287, endPoint y: 212, distance: 7.5
click at [293, 216] on div "Save" at bounding box center [291, 216] width 13 height 6
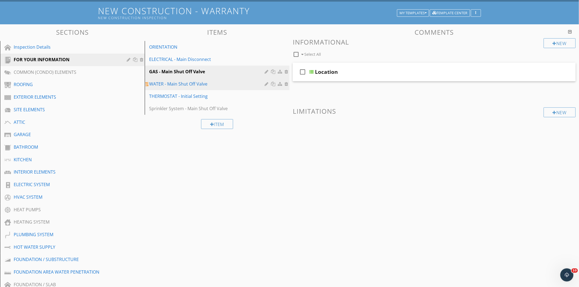
click at [264, 84] on div at bounding box center [266, 84] width 5 height 4
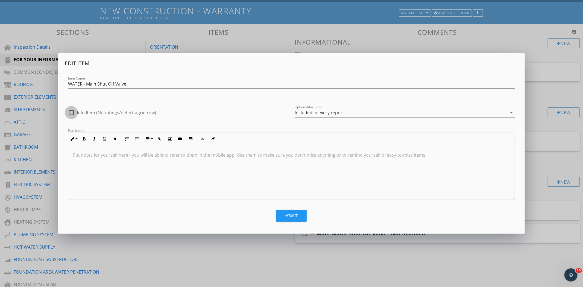
click at [67, 113] on div at bounding box center [71, 112] width 9 height 9
checkbox input "true"
click at [287, 218] on div "Save" at bounding box center [291, 216] width 13 height 6
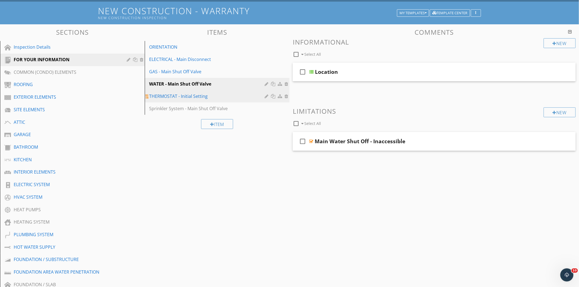
click at [267, 97] on div at bounding box center [266, 96] width 5 height 4
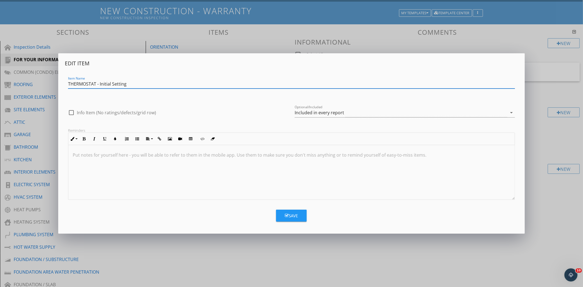
click at [89, 115] on div "check_box_outline_blank Info Item (No ratings/defects/grid row)" at bounding box center [112, 112] width 88 height 7
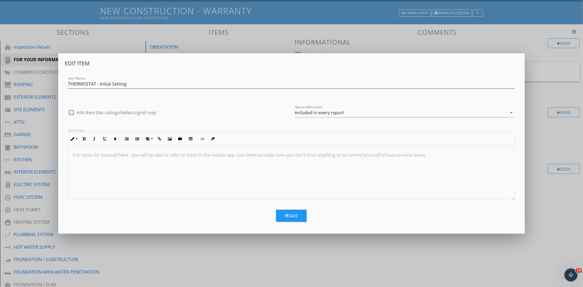
click at [77, 111] on label "Info Item (No ratings/defects/grid row)" at bounding box center [116, 112] width 79 height 5
checkbox input "true"
click at [299, 216] on button "Save" at bounding box center [291, 216] width 31 height 12
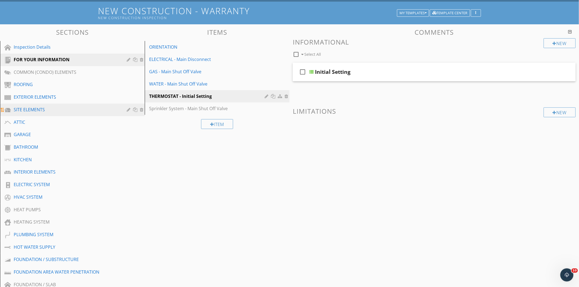
click at [31, 108] on div "SITE ELEMENTS" at bounding box center [66, 109] width 105 height 7
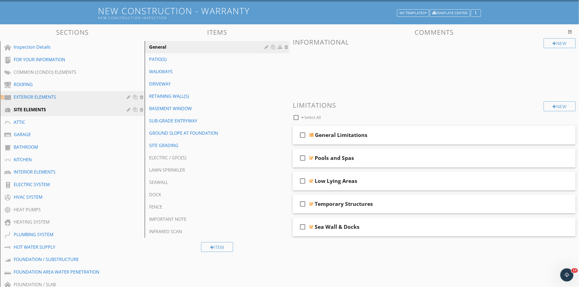
click at [70, 95] on div "EXTERIOR ELEMENTS" at bounding box center [66, 97] width 105 height 7
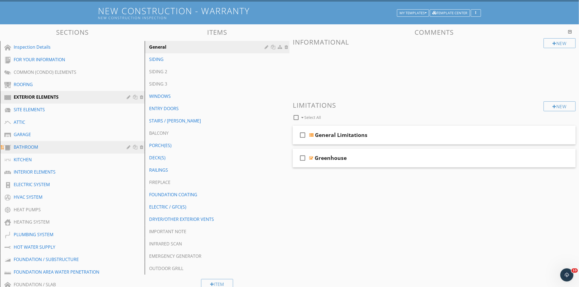
click at [71, 150] on div "BATHROOM" at bounding box center [66, 147] width 105 height 7
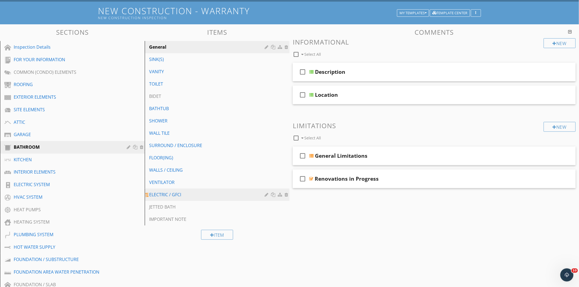
click at [166, 195] on div "ELECTRIC / GFCI" at bounding box center [207, 194] width 117 height 7
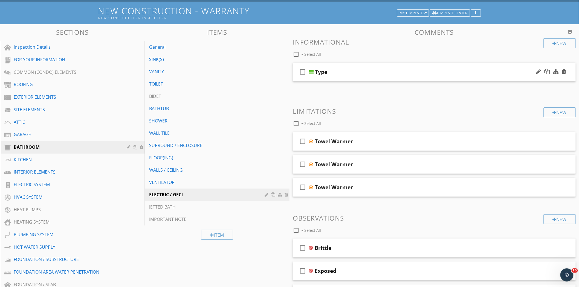
click at [374, 69] on div "Type" at bounding box center [417, 72] width 204 height 7
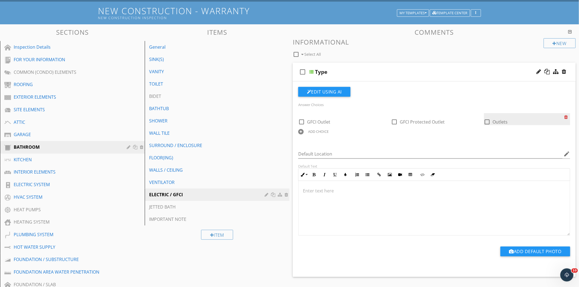
click at [564, 118] on div at bounding box center [567, 117] width 6 height 8
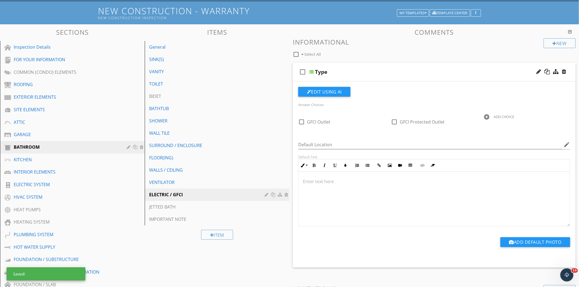
click at [505, 113] on div "Answer Choices check_box_outline_blank GFCI Outlet check_box_outline_blank GFCI…" at bounding box center [434, 117] width 278 height 32
click at [502, 115] on div "ADD CHOICE" at bounding box center [504, 117] width 21 height 4
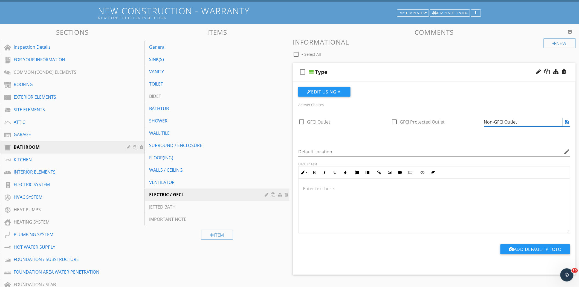
type input "Non-GFCI Outlet"
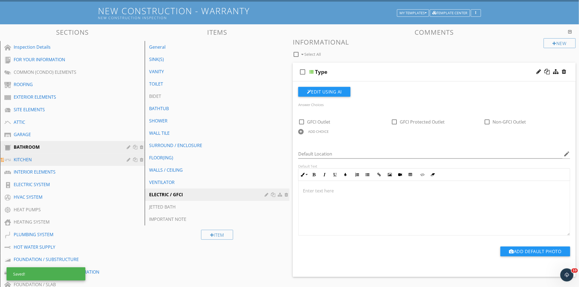
click at [92, 163] on link "KITCHEN" at bounding box center [73, 160] width 143 height 13
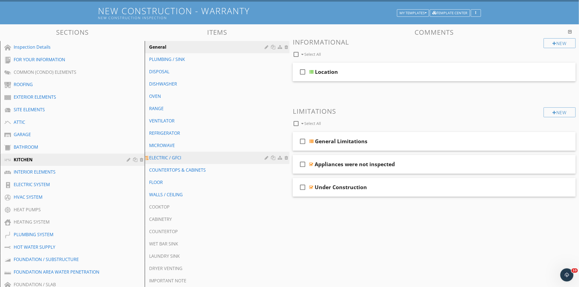
click at [178, 160] on div "ELECTRIC / GFCI" at bounding box center [207, 157] width 117 height 7
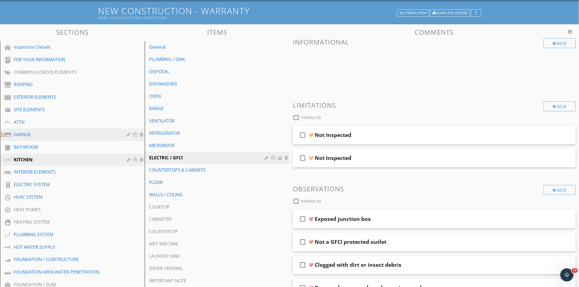
click at [61, 137] on div "GARAGE" at bounding box center [66, 134] width 105 height 7
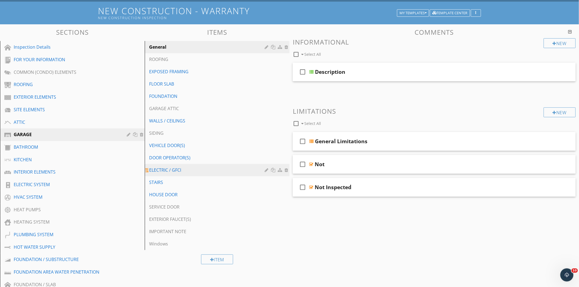
click at [176, 166] on link "ELECTRIC / GFCI" at bounding box center [217, 170] width 143 height 12
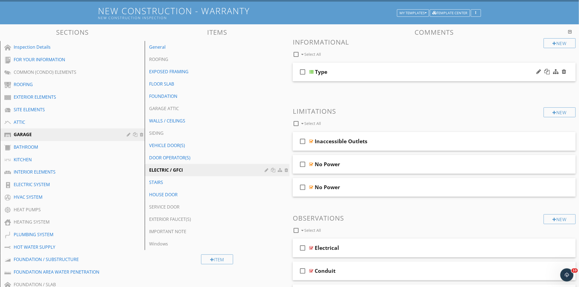
click at [351, 66] on div "check_box_outline_blank Type" at bounding box center [434, 72] width 283 height 19
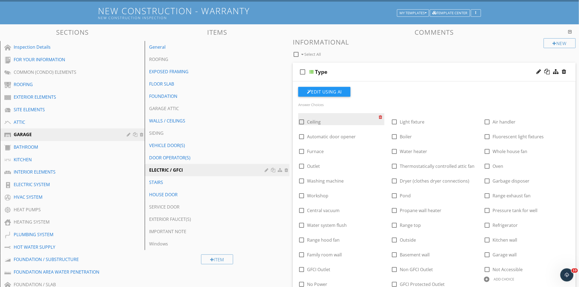
click at [378, 115] on div at bounding box center [381, 117] width 6 height 8
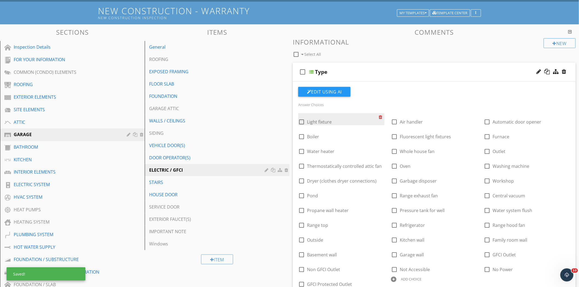
click at [378, 115] on div at bounding box center [381, 117] width 6 height 8
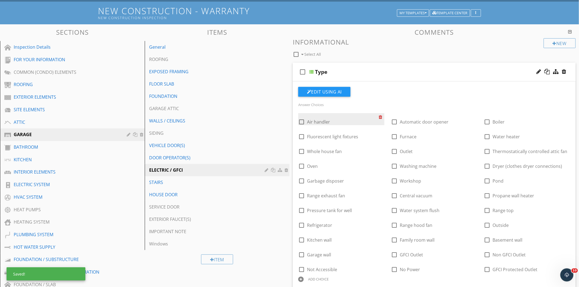
click at [378, 115] on div at bounding box center [381, 117] width 6 height 8
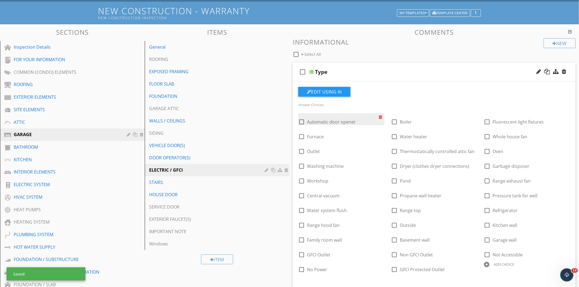
click at [378, 115] on div at bounding box center [381, 117] width 6 height 8
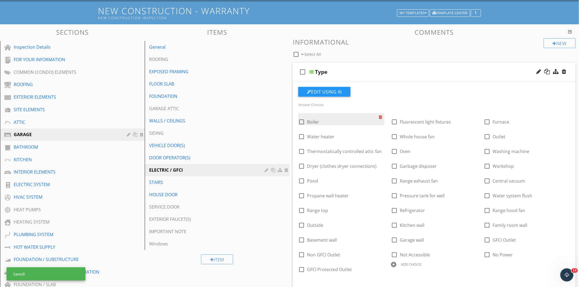
click at [378, 115] on div at bounding box center [381, 117] width 6 height 8
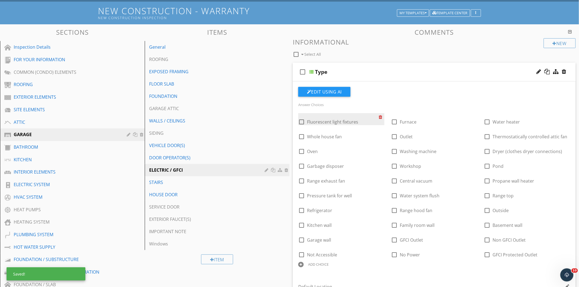
click at [378, 115] on div at bounding box center [381, 117] width 6 height 8
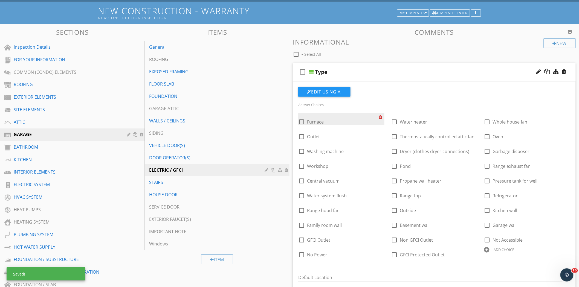
click at [378, 115] on div at bounding box center [381, 117] width 6 height 8
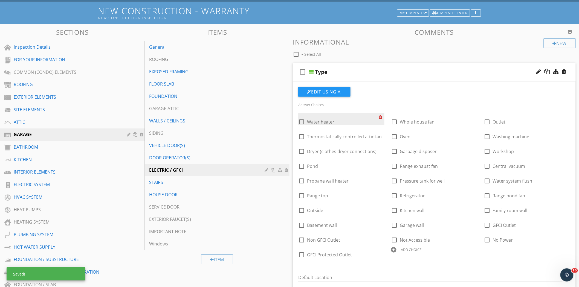
click at [378, 115] on div at bounding box center [381, 117] width 6 height 8
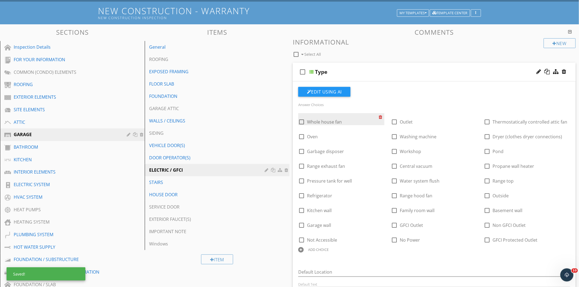
click at [378, 115] on div at bounding box center [381, 117] width 6 height 8
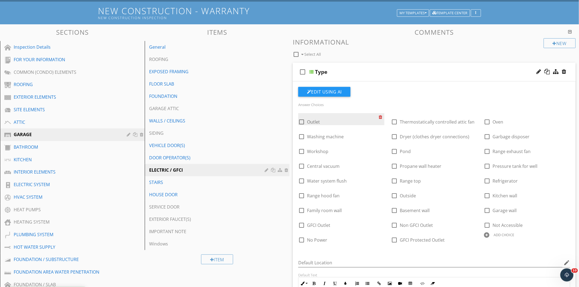
click at [378, 115] on div at bounding box center [381, 117] width 6 height 8
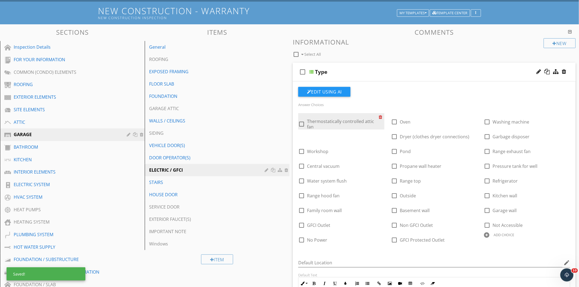
click at [378, 115] on div at bounding box center [381, 117] width 6 height 8
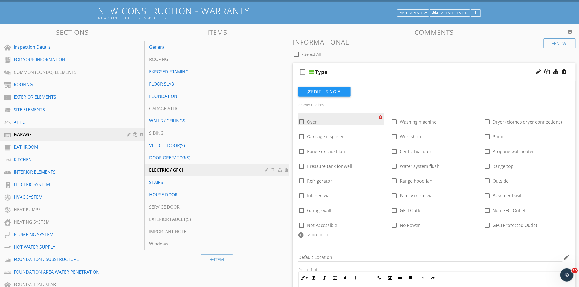
click at [378, 115] on div at bounding box center [381, 117] width 6 height 8
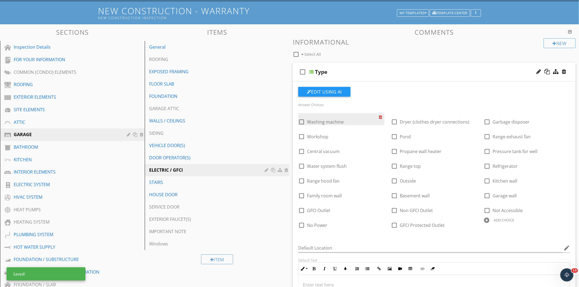
click at [378, 115] on div at bounding box center [381, 117] width 6 height 8
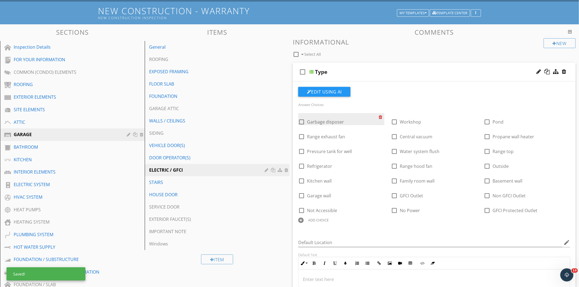
click at [378, 115] on div at bounding box center [381, 117] width 6 height 8
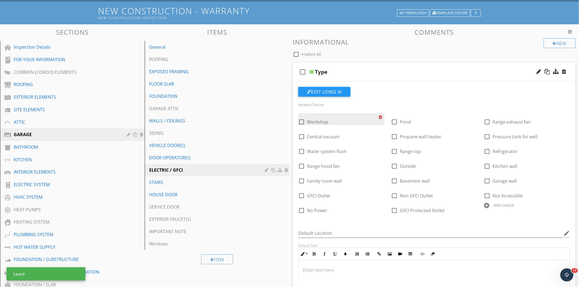
click at [378, 115] on div at bounding box center [381, 117] width 6 height 8
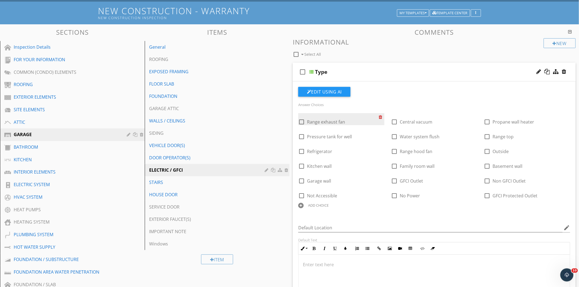
click at [378, 115] on div at bounding box center [381, 117] width 6 height 8
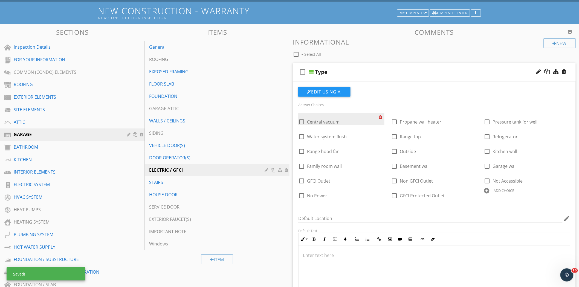
click at [378, 115] on div at bounding box center [381, 117] width 6 height 8
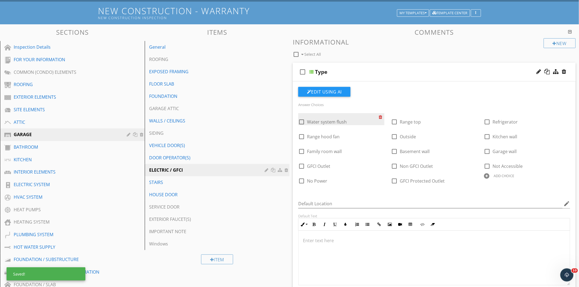
click at [378, 115] on div at bounding box center [381, 117] width 6 height 8
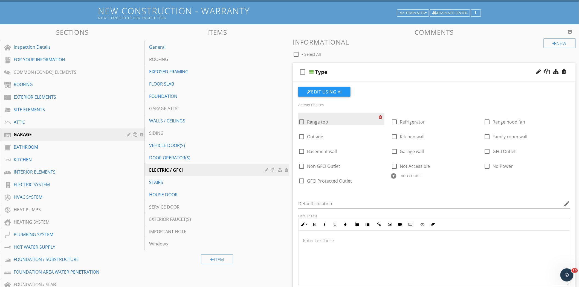
click at [378, 115] on div at bounding box center [381, 117] width 6 height 8
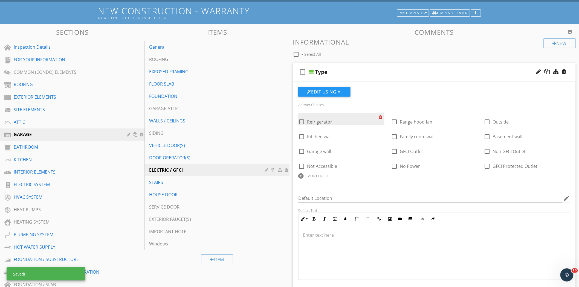
click at [378, 115] on div at bounding box center [381, 117] width 6 height 8
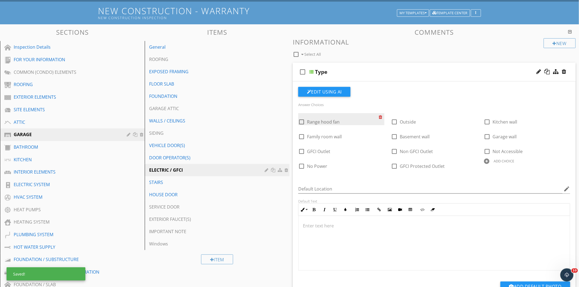
click at [378, 115] on div at bounding box center [381, 117] width 6 height 8
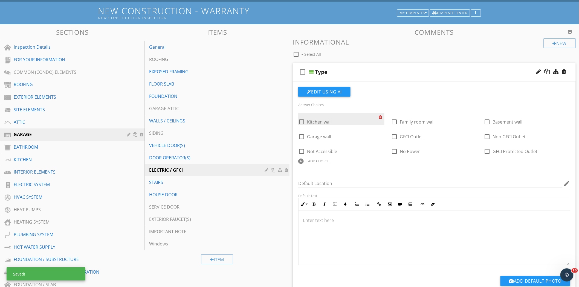
click at [378, 115] on div at bounding box center [381, 117] width 6 height 8
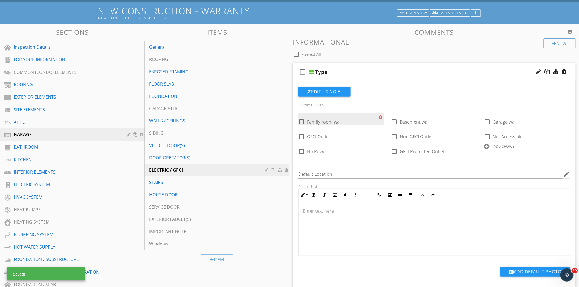
click at [378, 115] on div "check_box_outline_blank Family room wall" at bounding box center [341, 119] width 86 height 12
click at [380, 117] on div at bounding box center [381, 117] width 6 height 8
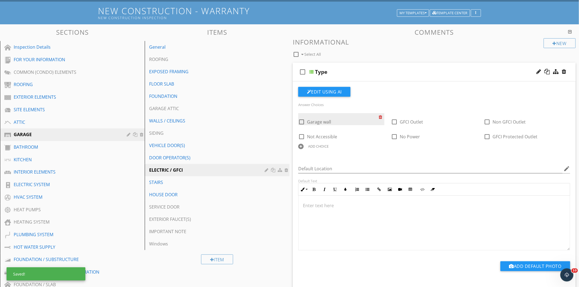
click at [380, 117] on div at bounding box center [381, 117] width 6 height 8
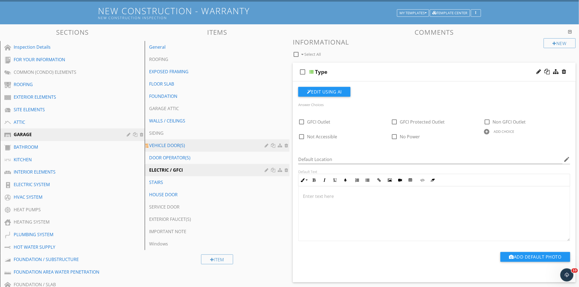
click at [187, 142] on div "VEHICLE DOOR(S)" at bounding box center [207, 145] width 117 height 7
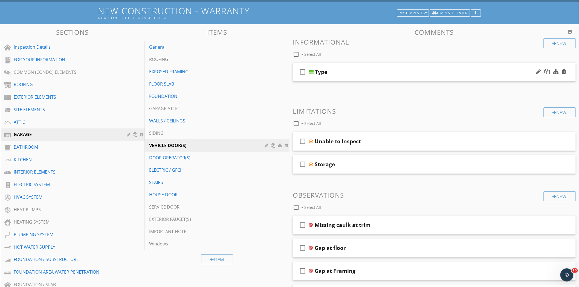
click at [370, 73] on div "Type" at bounding box center [417, 72] width 204 height 7
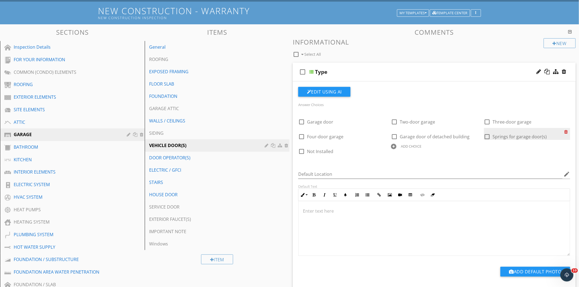
click at [568, 131] on div at bounding box center [567, 132] width 6 height 8
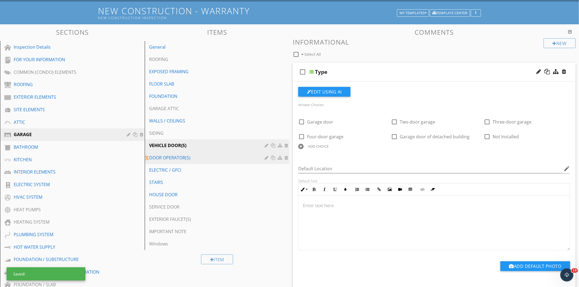
click at [214, 162] on link "DOOR OPERATOR(S)" at bounding box center [217, 158] width 143 height 12
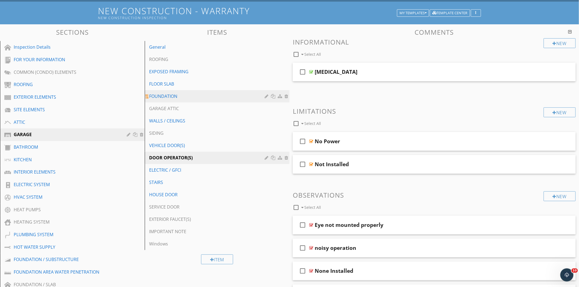
click at [220, 100] on link "FOUNDATION" at bounding box center [217, 96] width 143 height 12
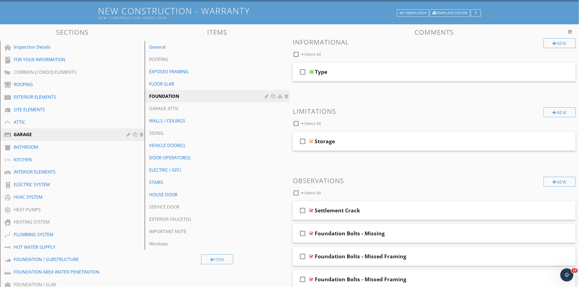
click at [373, 64] on div "check_box_outline_blank Type" at bounding box center [434, 72] width 283 height 19
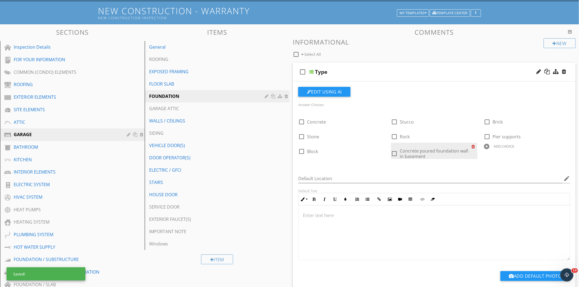
click at [473, 144] on div at bounding box center [474, 147] width 6 height 8
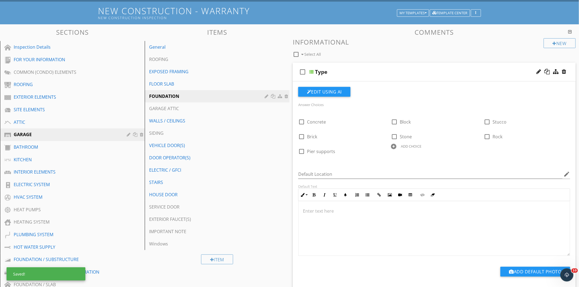
click at [368, 64] on div "check_box_outline_blank Type" at bounding box center [434, 72] width 283 height 19
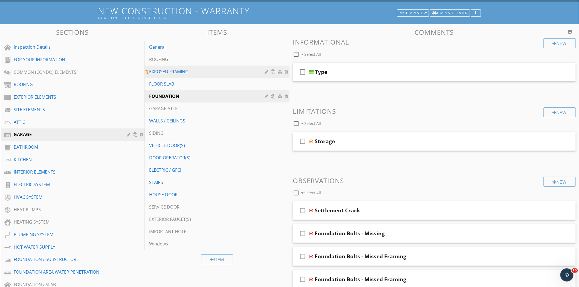
click at [229, 69] on div "EXPOSED FRAMING" at bounding box center [207, 71] width 117 height 7
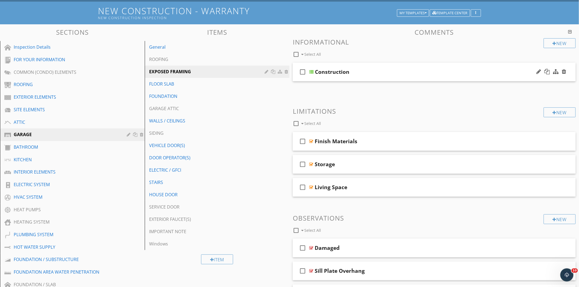
click at [387, 74] on div "Construction" at bounding box center [417, 72] width 204 height 7
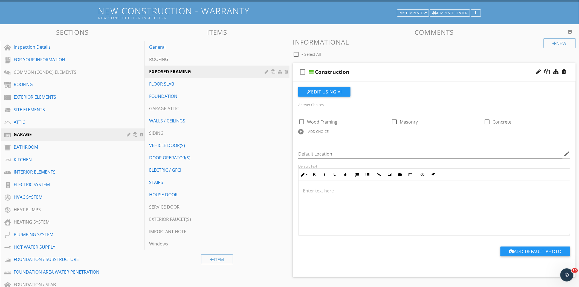
click at [387, 74] on div "Construction" at bounding box center [417, 72] width 204 height 7
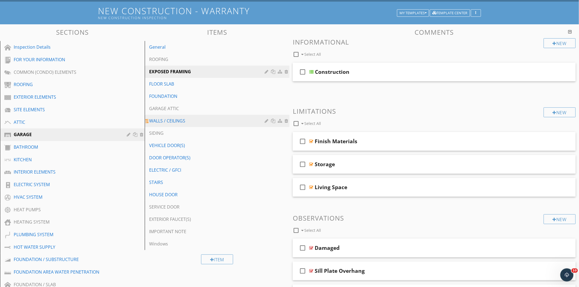
click at [200, 118] on div "WALLS / CEILINGS" at bounding box center [207, 121] width 117 height 7
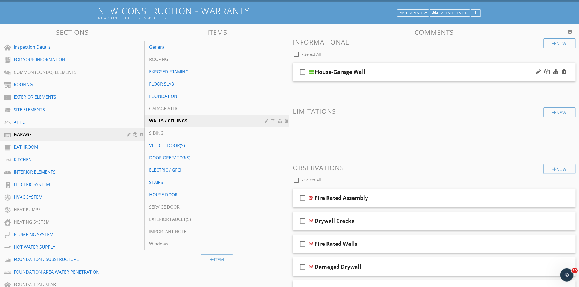
click at [366, 72] on div "House-Garage Wall" at bounding box center [417, 72] width 204 height 7
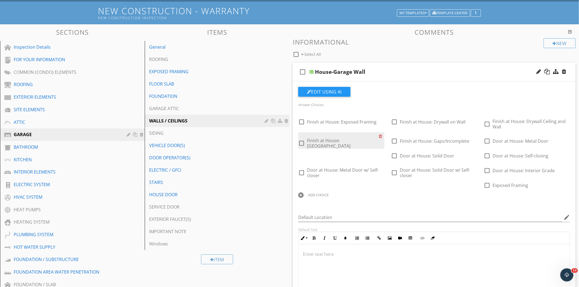
click at [378, 133] on div "check_box_outline_blank Finish at House: Plaster Wall" at bounding box center [341, 140] width 86 height 16
click at [381, 133] on div at bounding box center [381, 136] width 6 height 8
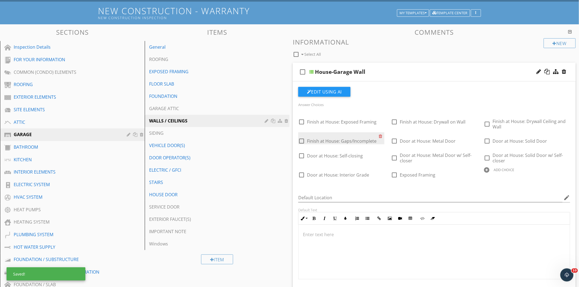
click at [375, 138] on div "check_box_outline_blank Finish at House: Gaps/Incomplete" at bounding box center [337, 141] width 78 height 7
click at [379, 138] on div at bounding box center [381, 136] width 6 height 8
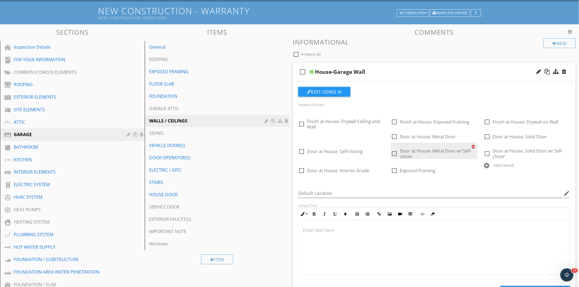
click at [473, 145] on div at bounding box center [474, 147] width 6 height 8
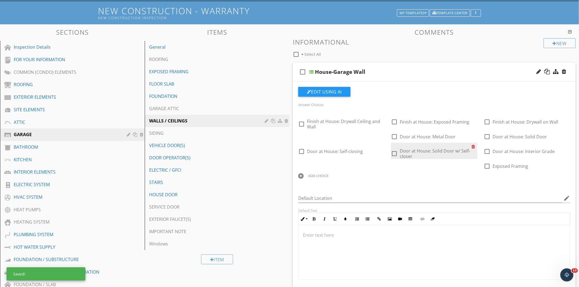
click at [473, 145] on div at bounding box center [474, 147] width 6 height 8
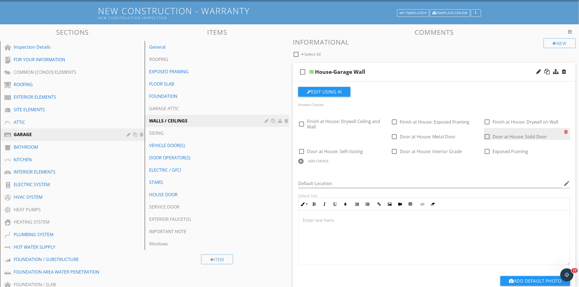
click at [565, 130] on div at bounding box center [567, 132] width 6 height 8
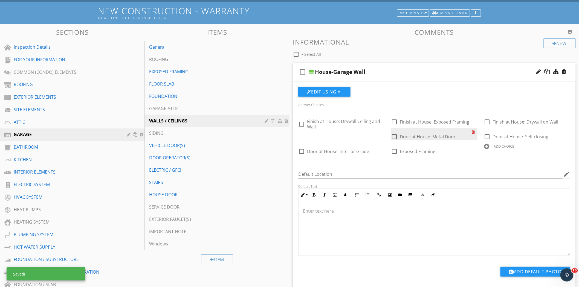
click at [471, 133] on div at bounding box center [474, 132] width 6 height 8
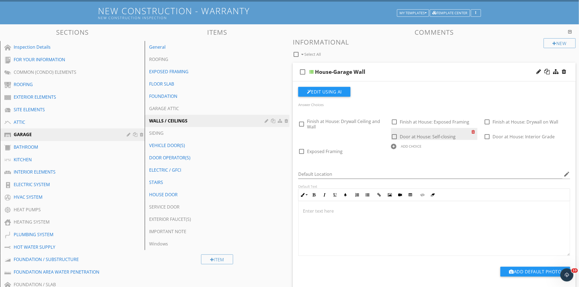
click at [471, 133] on div at bounding box center [474, 132] width 6 height 8
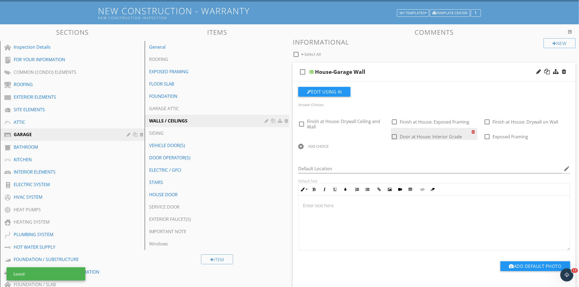
click at [471, 133] on div at bounding box center [474, 132] width 6 height 8
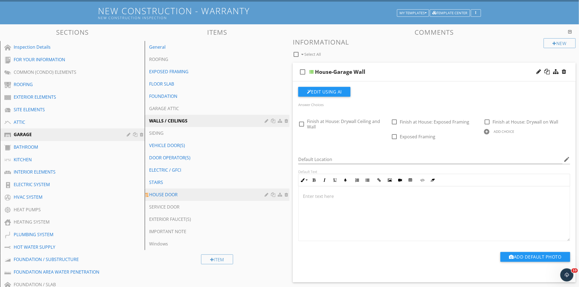
click at [178, 193] on div "HOUSE DOOR" at bounding box center [207, 194] width 117 height 7
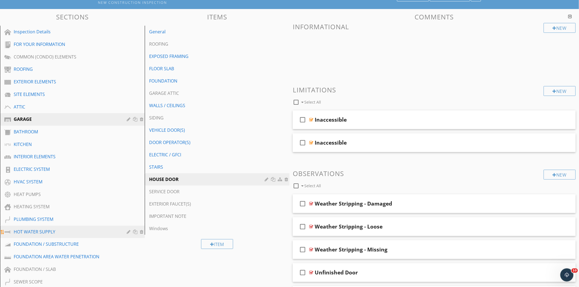
scroll to position [61, 0]
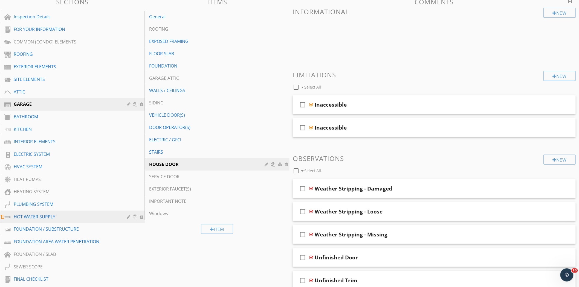
click at [76, 218] on div "HOT WATER SUPPLY" at bounding box center [66, 217] width 105 height 7
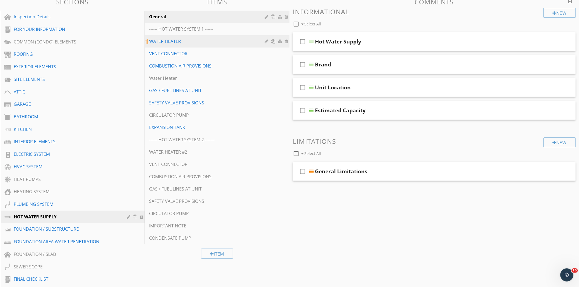
click at [234, 38] on div "WATER HEATER" at bounding box center [207, 41] width 117 height 7
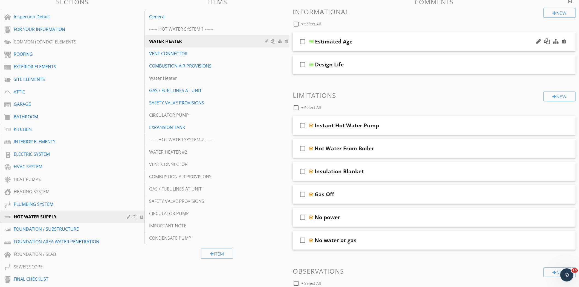
click at [370, 42] on div "Estimated Age" at bounding box center [417, 41] width 204 height 7
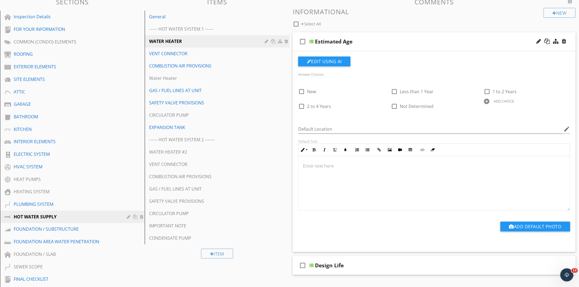
click at [380, 36] on div "check_box_outline_blank Estimated Age" at bounding box center [434, 41] width 283 height 19
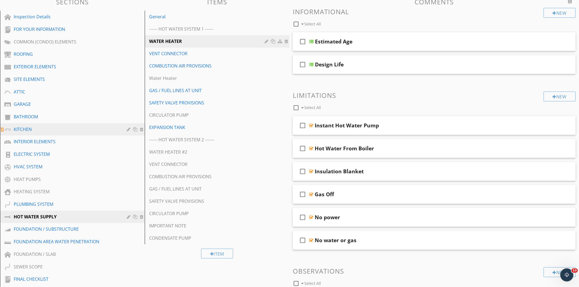
click at [55, 129] on div "KITCHEN" at bounding box center [66, 129] width 105 height 7
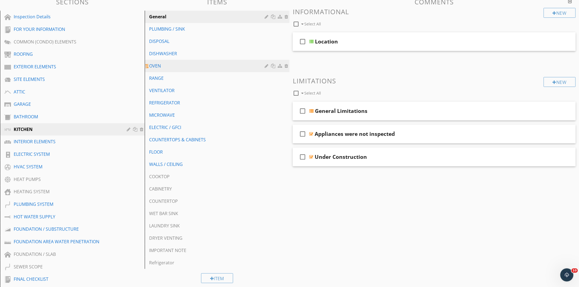
click at [188, 65] on div "OVEN" at bounding box center [207, 66] width 117 height 7
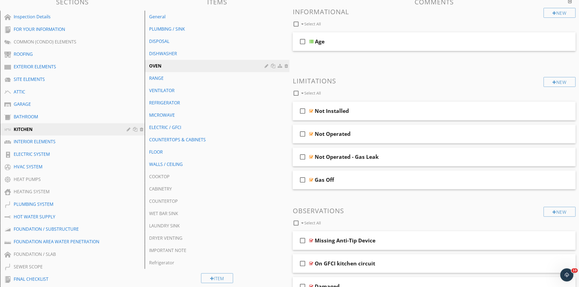
click at [350, 35] on div "check_box_outline_blank Age" at bounding box center [434, 41] width 283 height 19
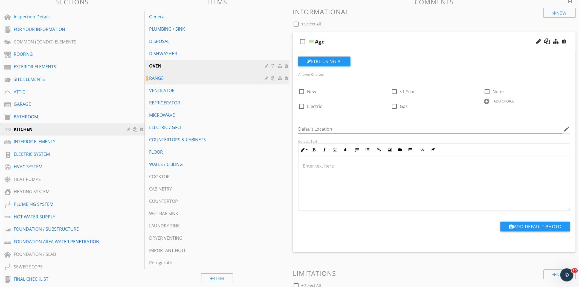
click at [177, 77] on div "RANGE" at bounding box center [207, 78] width 117 height 7
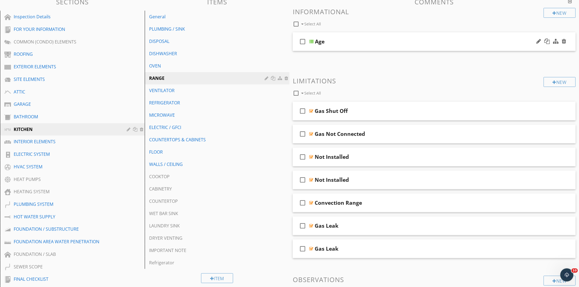
click at [346, 39] on div "Age" at bounding box center [417, 41] width 204 height 7
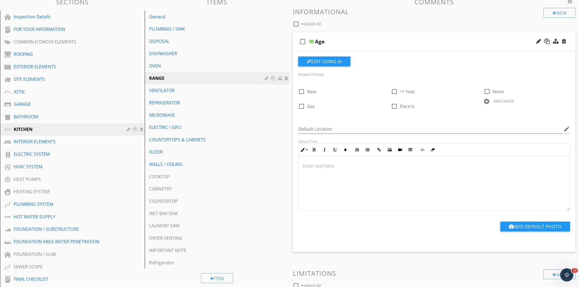
click at [346, 39] on div "Age" at bounding box center [417, 41] width 204 height 7
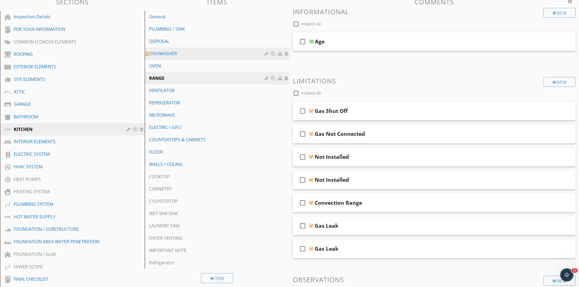
click at [216, 57] on link "DISHWASHER" at bounding box center [217, 54] width 143 height 12
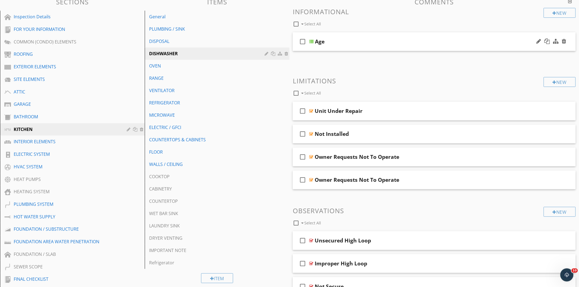
click at [384, 40] on div "Age" at bounding box center [417, 41] width 204 height 7
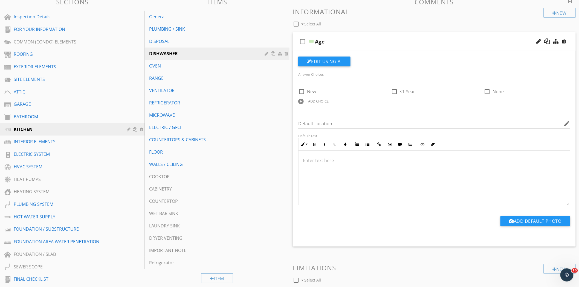
click at [384, 40] on div "Age" at bounding box center [417, 41] width 204 height 7
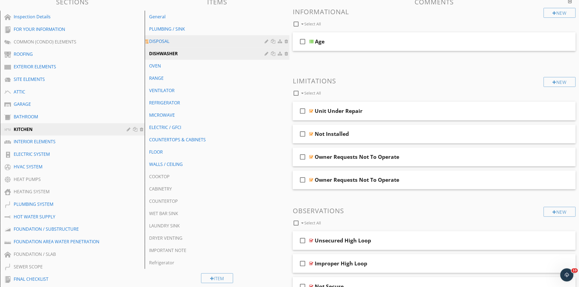
click at [246, 39] on div "DISPOSAL" at bounding box center [207, 41] width 117 height 7
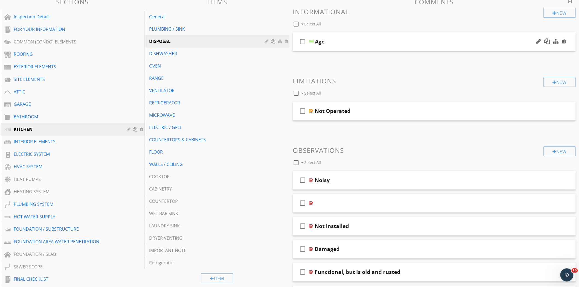
click at [372, 37] on div "check_box_outline_blank Age" at bounding box center [434, 41] width 283 height 19
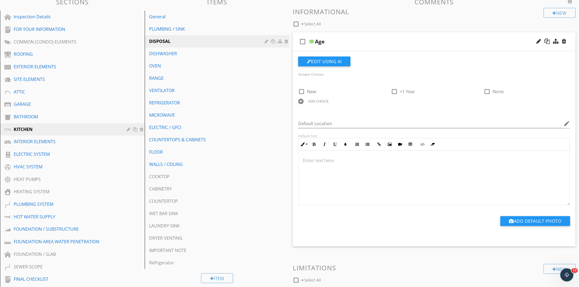
click at [372, 37] on div "check_box_outline_blank Age" at bounding box center [434, 41] width 283 height 19
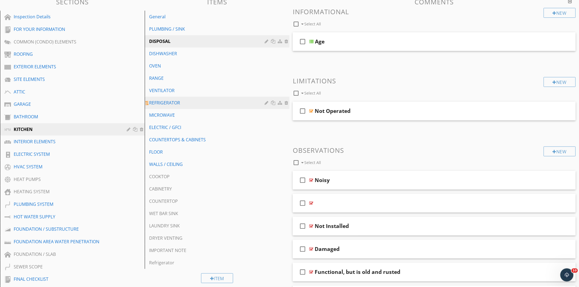
click at [201, 102] on div "REFRIGERATOR" at bounding box center [207, 103] width 117 height 7
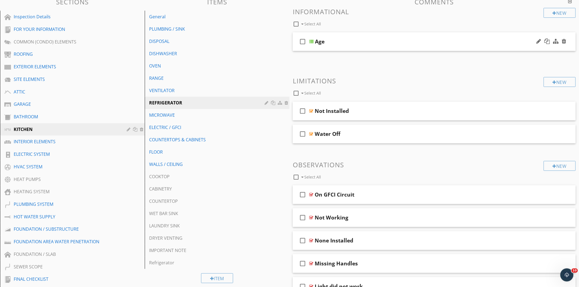
click at [362, 39] on div "Age" at bounding box center [417, 41] width 204 height 7
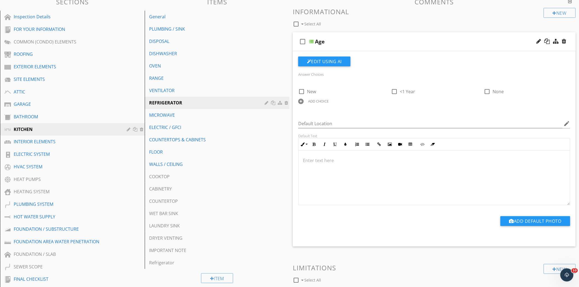
click at [362, 39] on div "Age" at bounding box center [417, 41] width 204 height 7
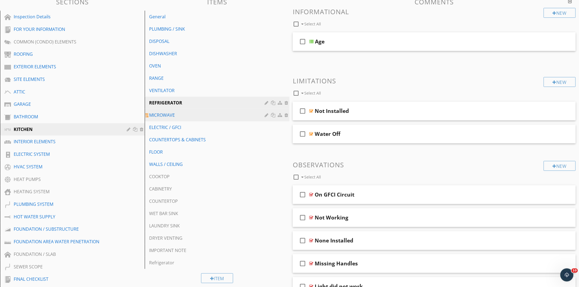
click at [209, 113] on div "MICROWAVE" at bounding box center [207, 115] width 117 height 7
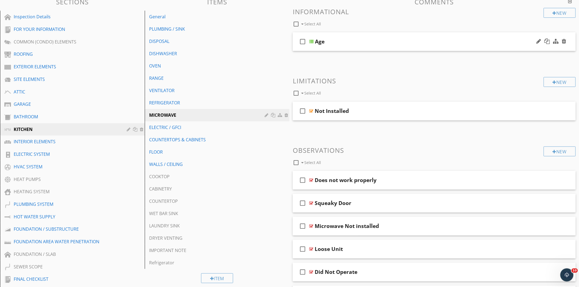
click at [376, 37] on div "check_box_outline_blank Age" at bounding box center [434, 41] width 283 height 19
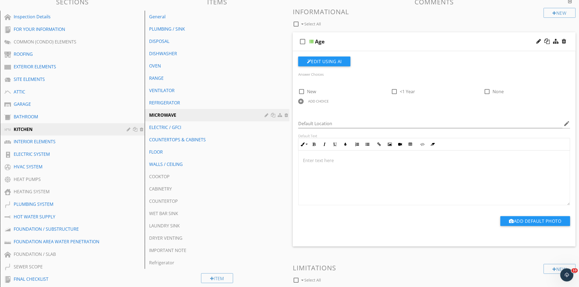
click at [376, 37] on div "check_box_outline_blank Age" at bounding box center [434, 41] width 283 height 19
